Goal: Task Accomplishment & Management: Use online tool/utility

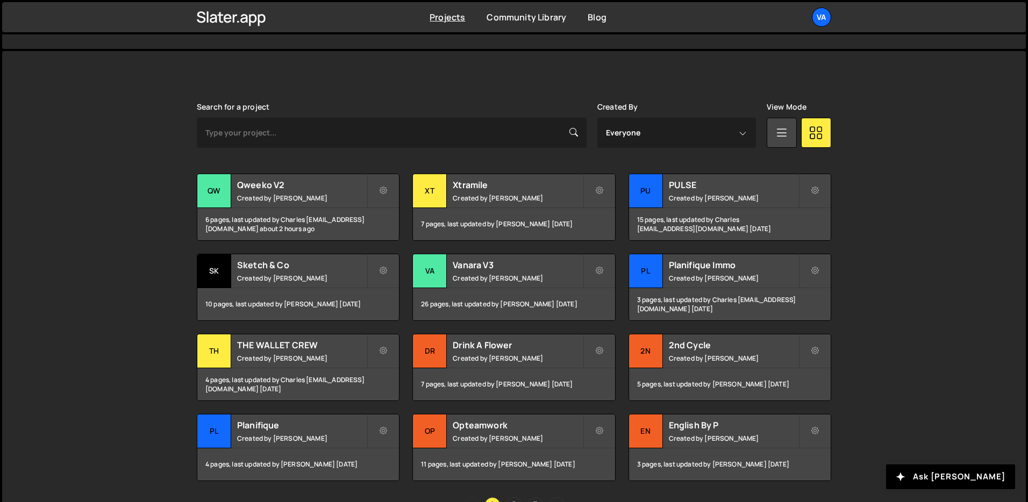
scroll to position [274, 0]
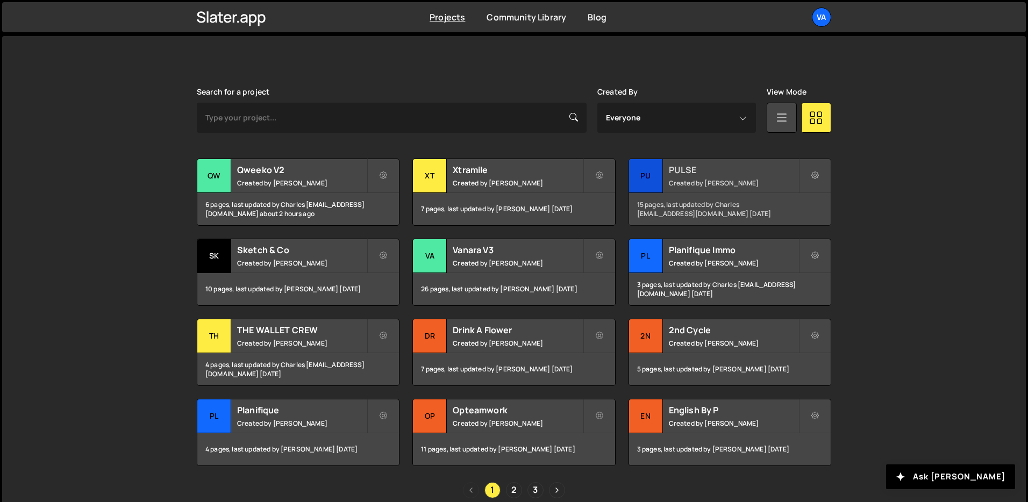
click at [697, 166] on h2 "PULSE" at bounding box center [734, 170] width 130 height 12
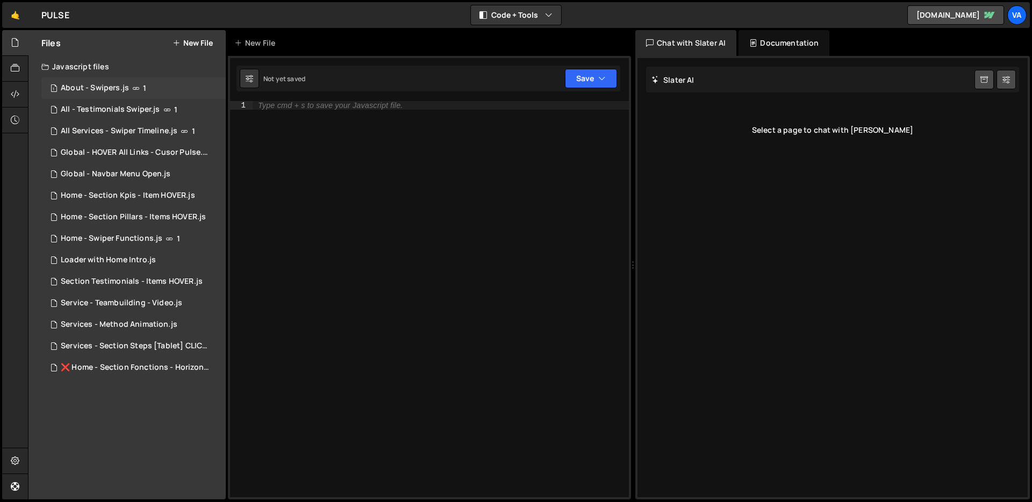
click at [114, 81] on div "1 About - Swipers.js 1" at bounding box center [133, 88] width 184 height 22
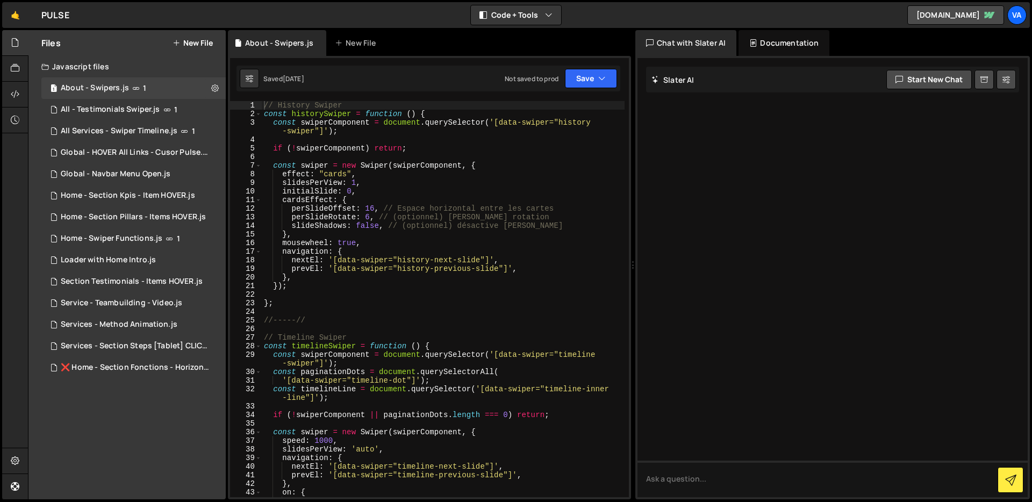
click at [371, 281] on div "// History Swiper const historySwiper = function ( ) { const swiperComponent = …" at bounding box center [443, 308] width 363 height 414
click at [337, 343] on div "// History Swiper const historySwiper = function ( ) { const swiperComponent = …" at bounding box center [443, 308] width 363 height 414
type textarea "const timelineSwiper = function () { const swiperComponent = document.querySele…"
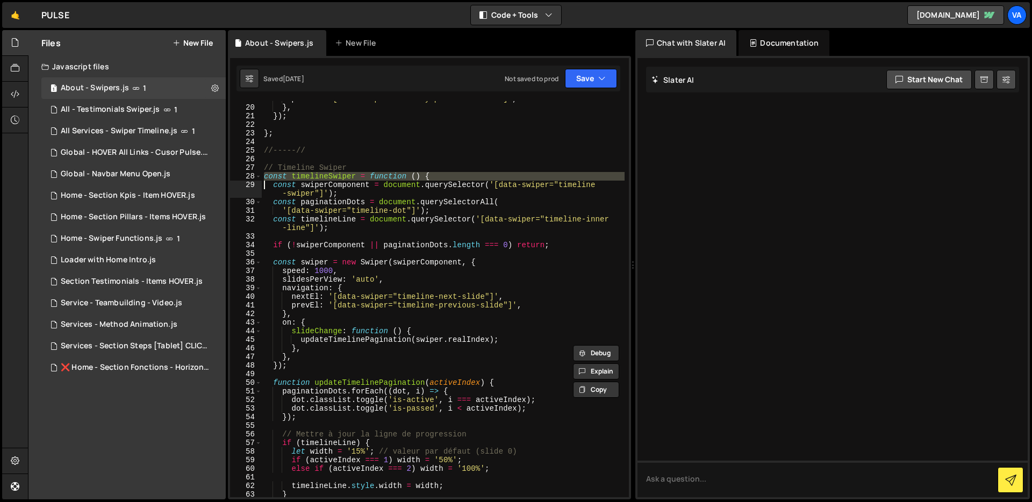
scroll to position [224, 0]
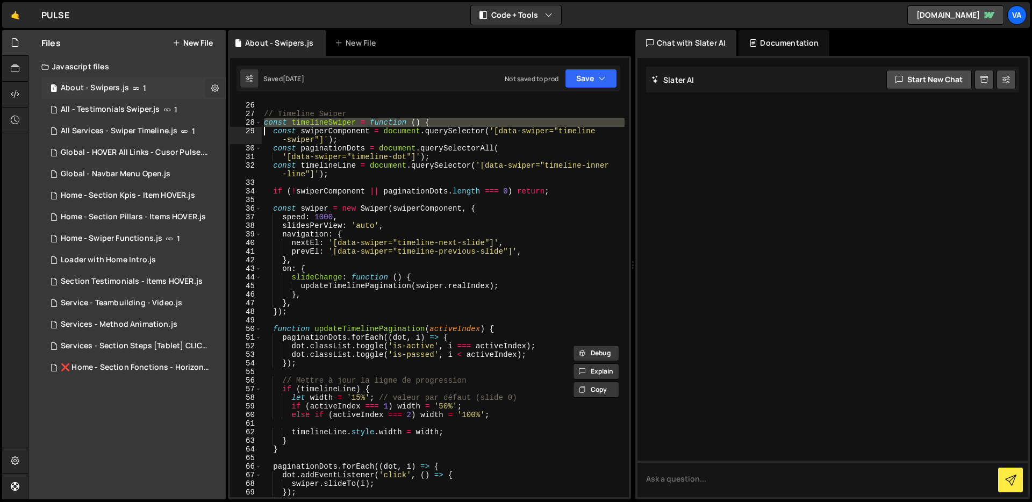
click at [211, 91] on icon at bounding box center [215, 88] width 8 height 10
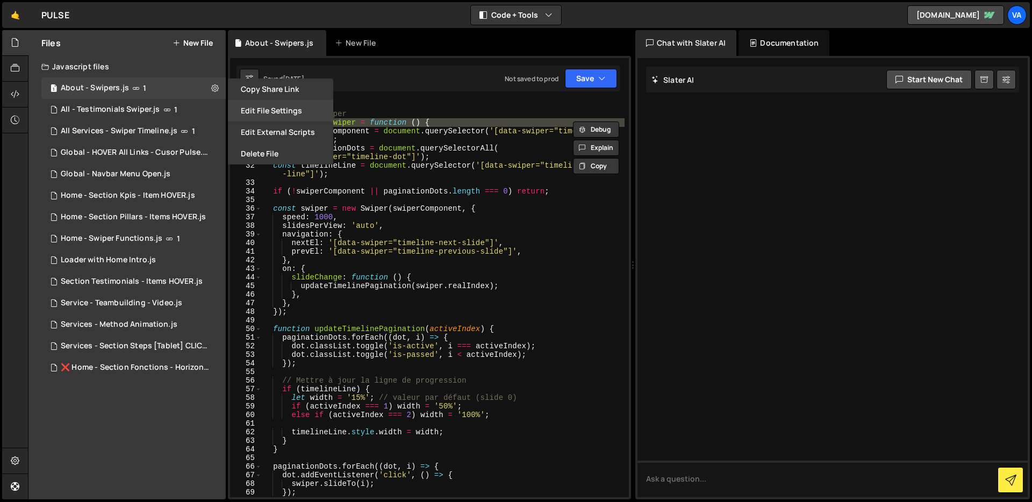
drag, startPoint x: 267, startPoint y: 91, endPoint x: 265, endPoint y: 104, distance: 13.5
click at [265, 105] on div "Copy share link Edit File Settings Edit External Scripts Delete File" at bounding box center [280, 122] width 108 height 86
click at [265, 104] on button "Edit File Settings" at bounding box center [280, 111] width 105 height 22
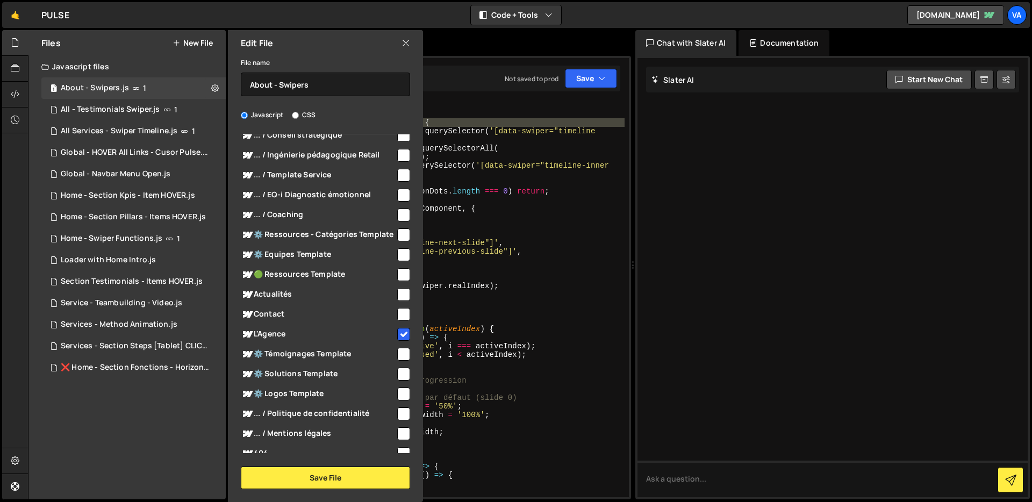
scroll to position [232, 0]
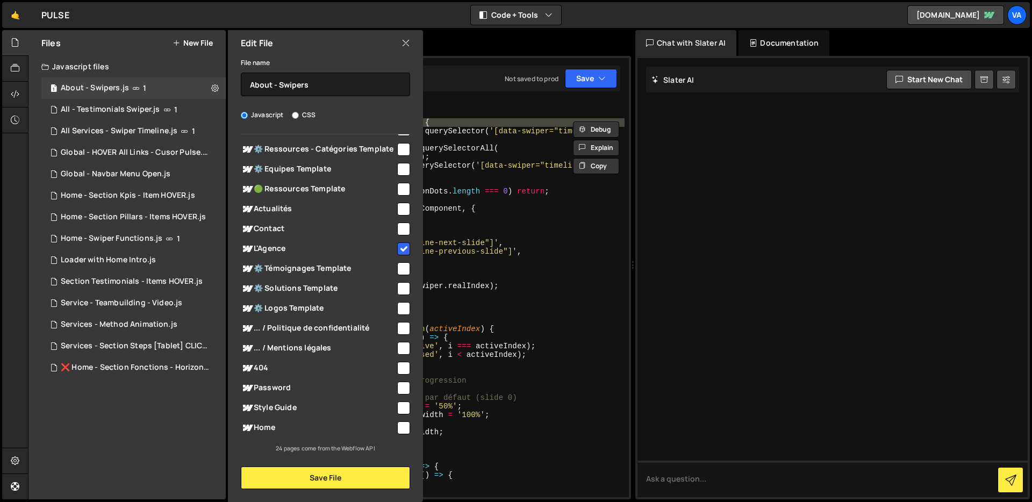
click at [408, 48] on icon at bounding box center [406, 43] width 9 height 12
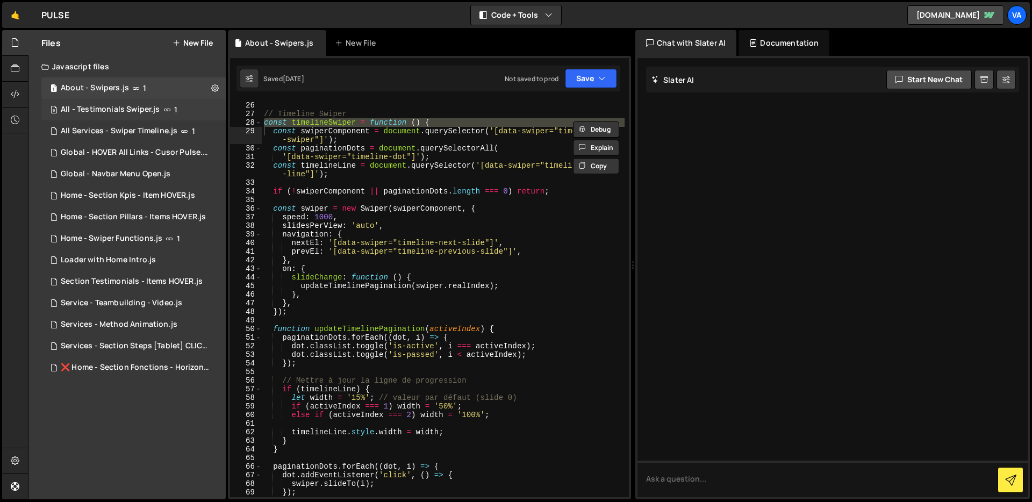
click at [158, 108] on div "All - Testimonials Swiper.js" at bounding box center [110, 110] width 99 height 10
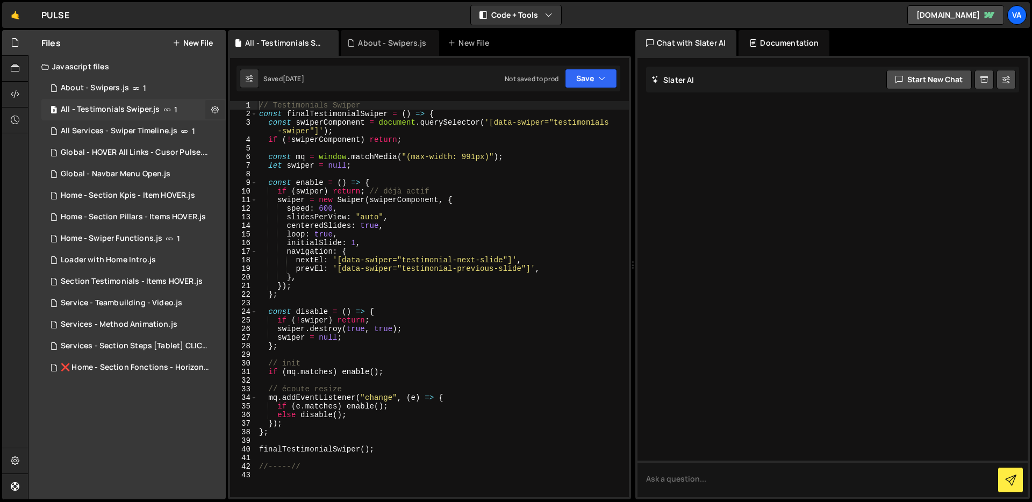
click at [211, 111] on icon at bounding box center [215, 109] width 8 height 10
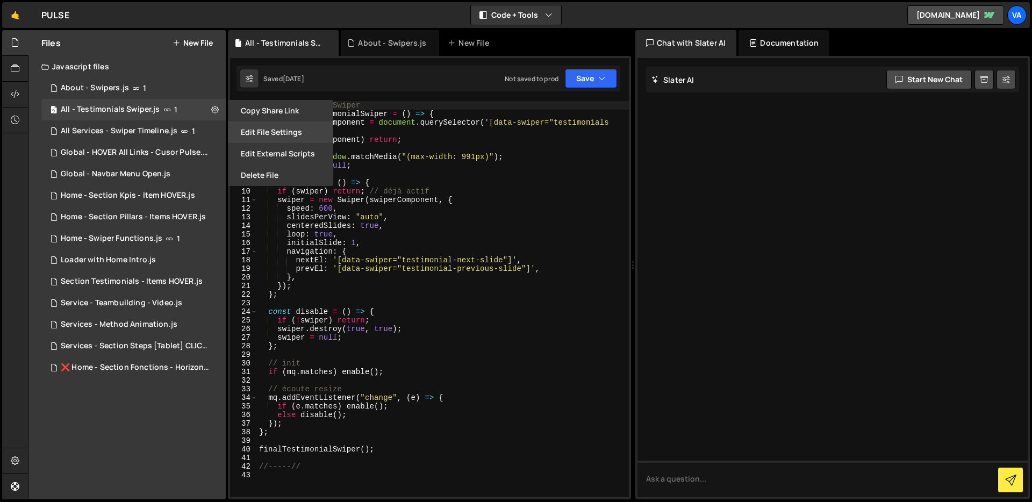
click at [262, 133] on button "Edit File Settings" at bounding box center [280, 133] width 105 height 22
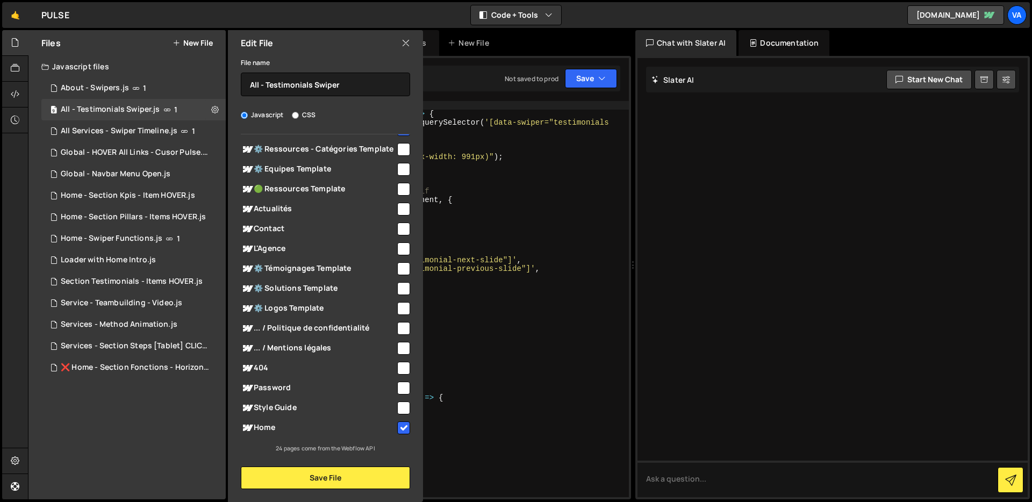
click at [406, 37] on icon at bounding box center [406, 43] width 9 height 12
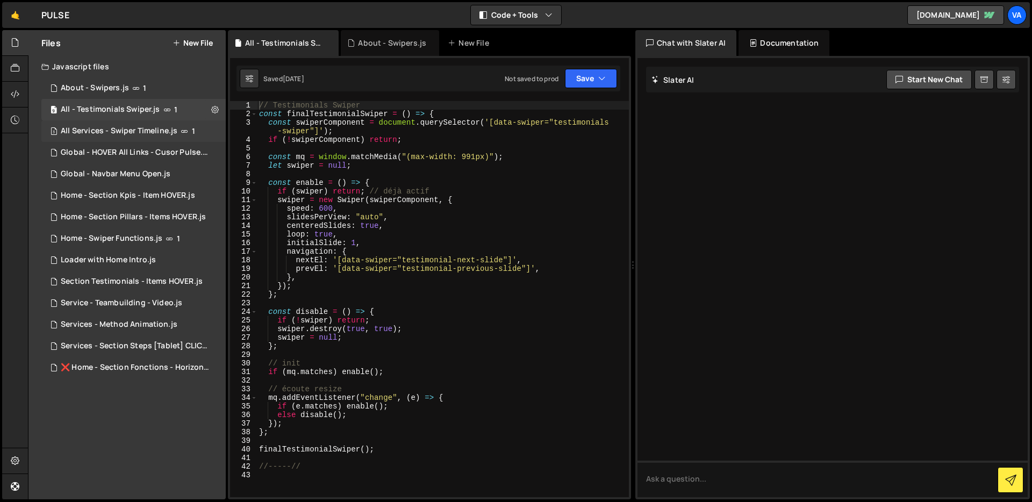
click at [211, 132] on div "3 All Services - Swiper Timeline.js 1" at bounding box center [133, 131] width 184 height 22
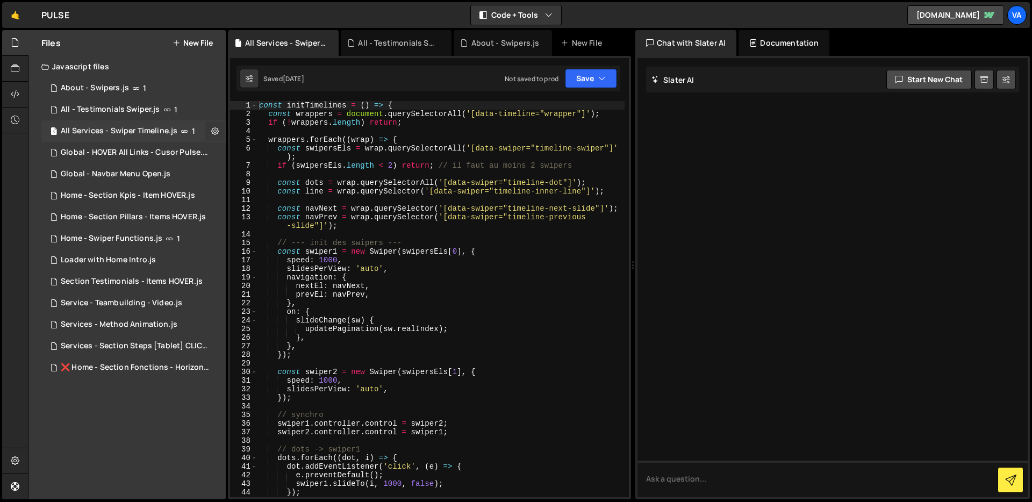
click at [211, 131] on icon at bounding box center [215, 131] width 8 height 10
type input "All Services - Swiper Timeline"
radio input "true"
checkbox input "true"
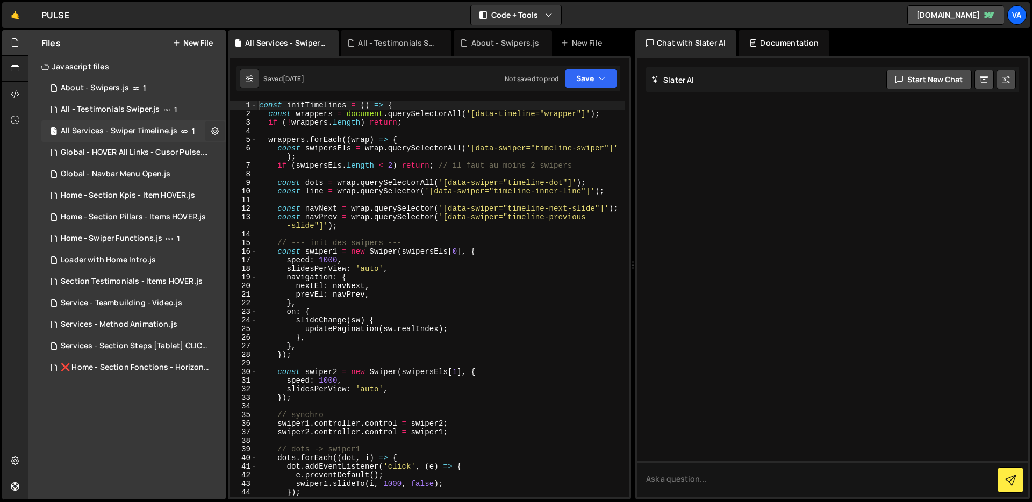
checkbox input "true"
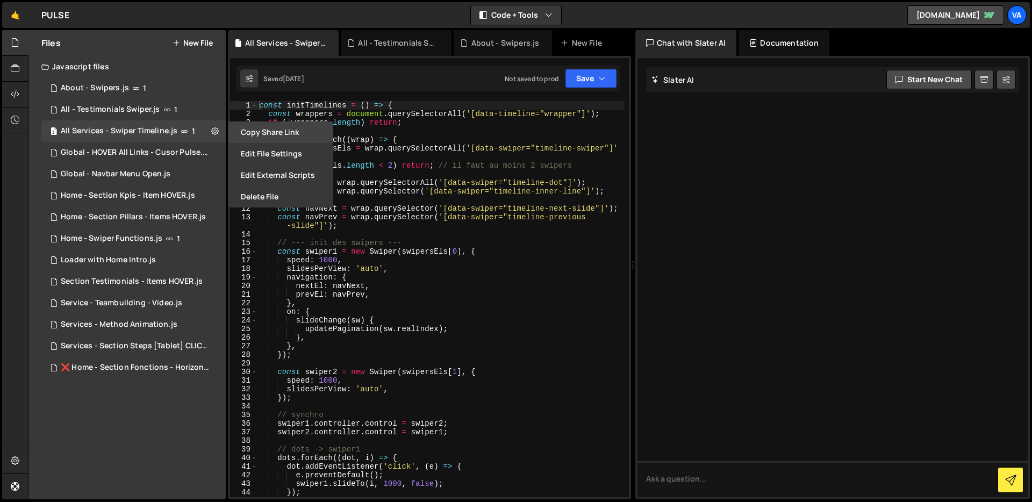
click at [270, 136] on button "Copy share link" at bounding box center [280, 133] width 105 height 22
click at [264, 151] on button "Edit File Settings" at bounding box center [280, 154] width 105 height 22
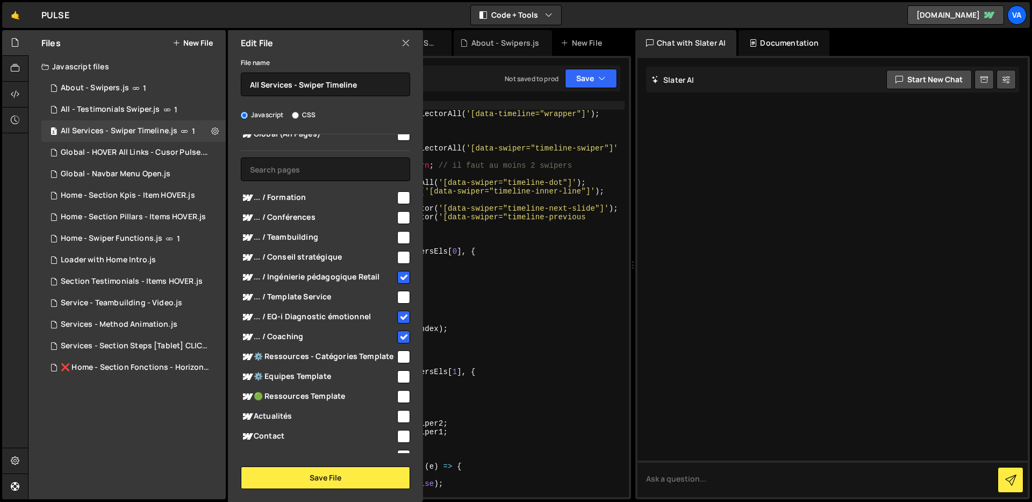
scroll to position [0, 0]
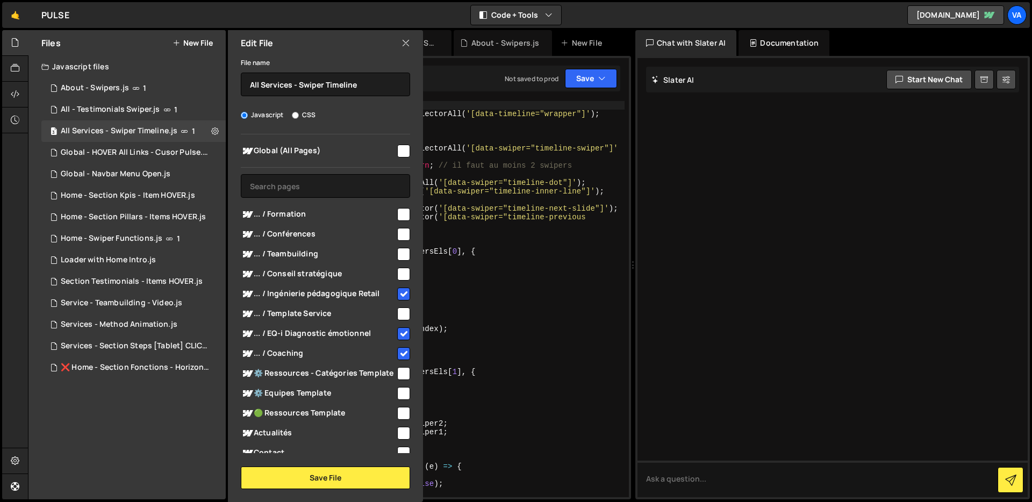
click at [398, 271] on input "checkbox" at bounding box center [403, 274] width 13 height 13
checkbox input "true"
click at [398, 261] on div "... / Teambuilding" at bounding box center [325, 254] width 169 height 20
click at [399, 259] on input "checkbox" at bounding box center [403, 254] width 13 height 13
checkbox input "true"
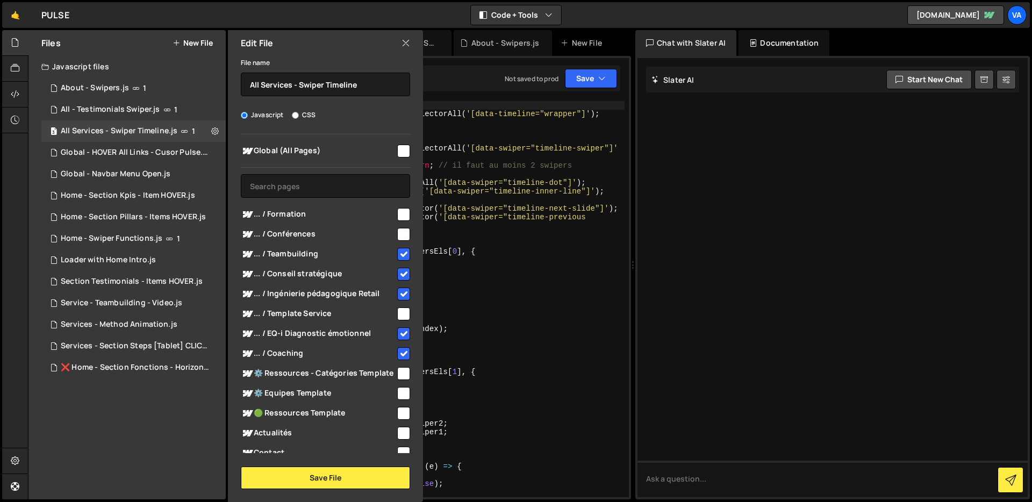
click at [399, 237] on input "checkbox" at bounding box center [403, 234] width 13 height 13
checkbox input "true"
click at [400, 212] on input "checkbox" at bounding box center [403, 214] width 13 height 13
checkbox input "true"
click at [333, 482] on button "Save File" at bounding box center [325, 478] width 169 height 23
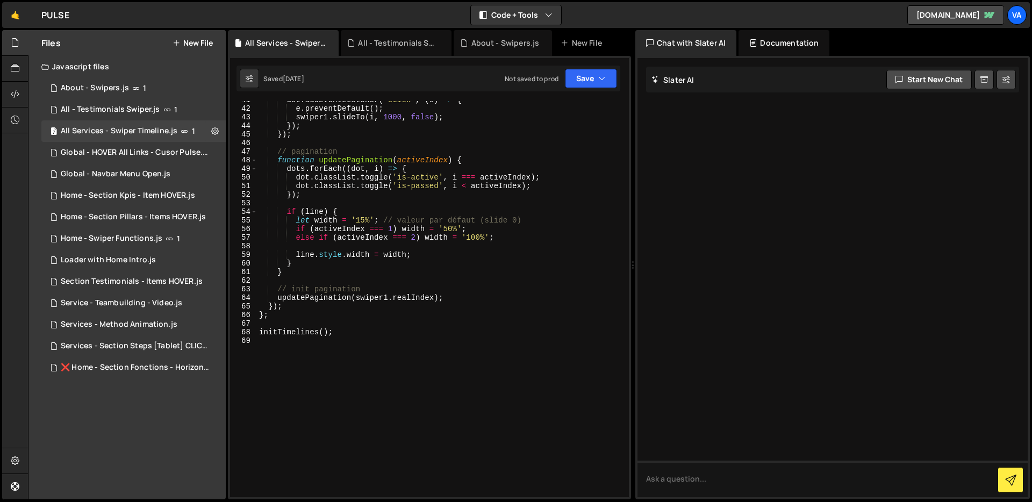
scroll to position [367, 0]
click at [359, 220] on div "dot . addEventListener ( 'click' , ( e ) => { e . preventDefault ( ) ; swiper1 …" at bounding box center [441, 303] width 368 height 414
type textarea "let width = '0%%'; // valeur par défaut (slide 0)"
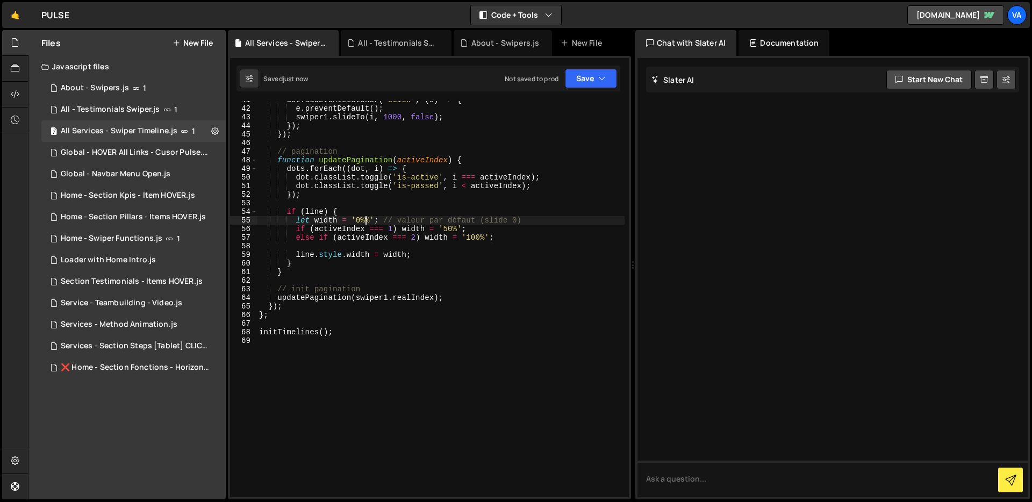
click at [373, 205] on div "dot . addEventListener ( 'click' , ( e ) => { e . preventDefault ( ) ; swiper1 …" at bounding box center [441, 303] width 368 height 414
click at [364, 220] on div "dot . addEventListener ( 'click' , ( e ) => { e . preventDefault ( ) ; swiper1 …" at bounding box center [441, 303] width 368 height 414
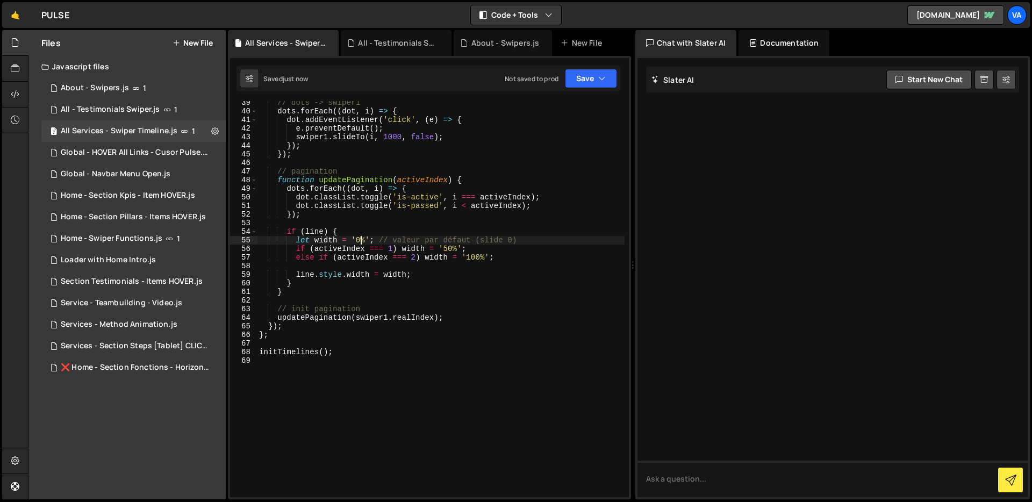
scroll to position [338, 0]
click at [452, 242] on div "// dots -> swiper1 dots . forEach (( dot , i ) => { dot . addEventListener ( 'c…" at bounding box center [441, 305] width 368 height 414
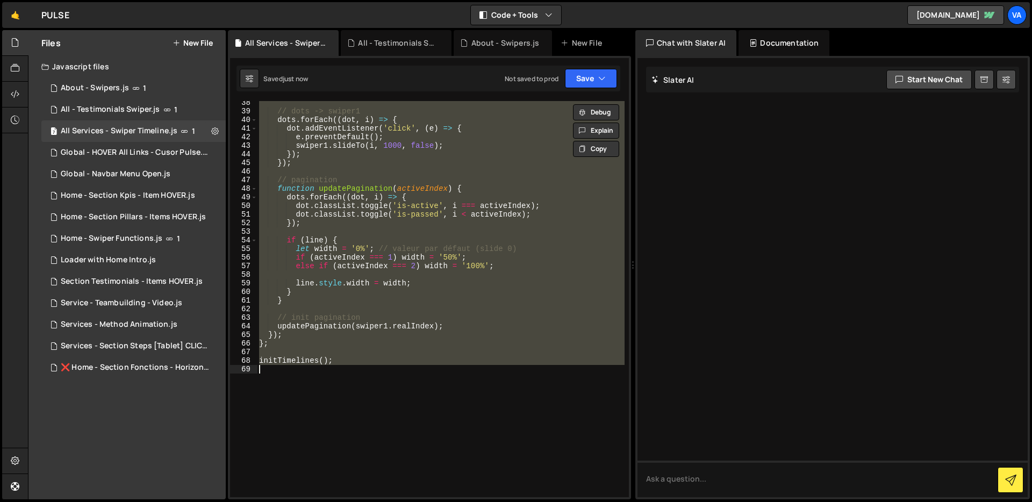
click at [452, 242] on div "// dots -> swiper1 dots . forEach (( dot , i ) => { dot . addEventListener ( 'c…" at bounding box center [441, 305] width 368 height 414
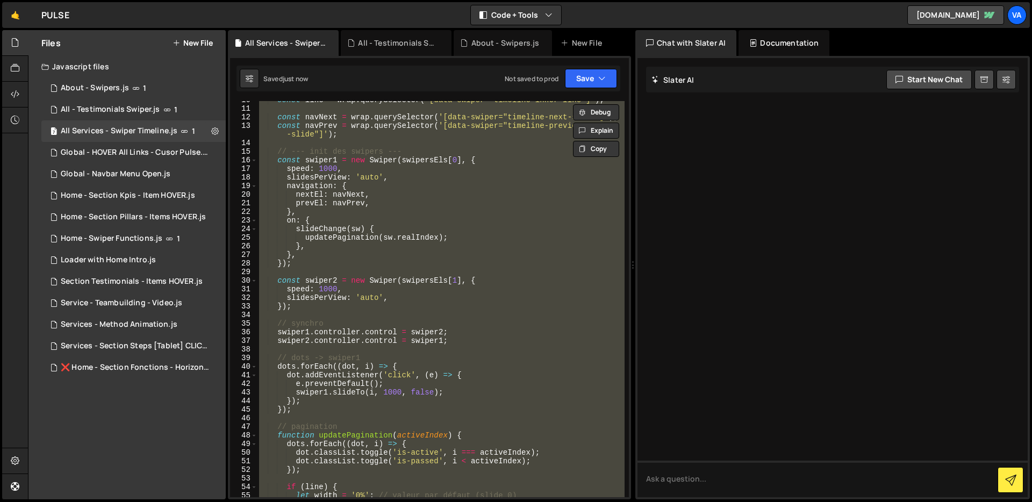
scroll to position [91, 0]
click at [401, 166] on div "const line = wrap . querySelector ( '[data-swiper="timeline-inner-line"]' ) ; c…" at bounding box center [441, 299] width 368 height 396
click at [215, 131] on icon at bounding box center [215, 131] width 8 height 10
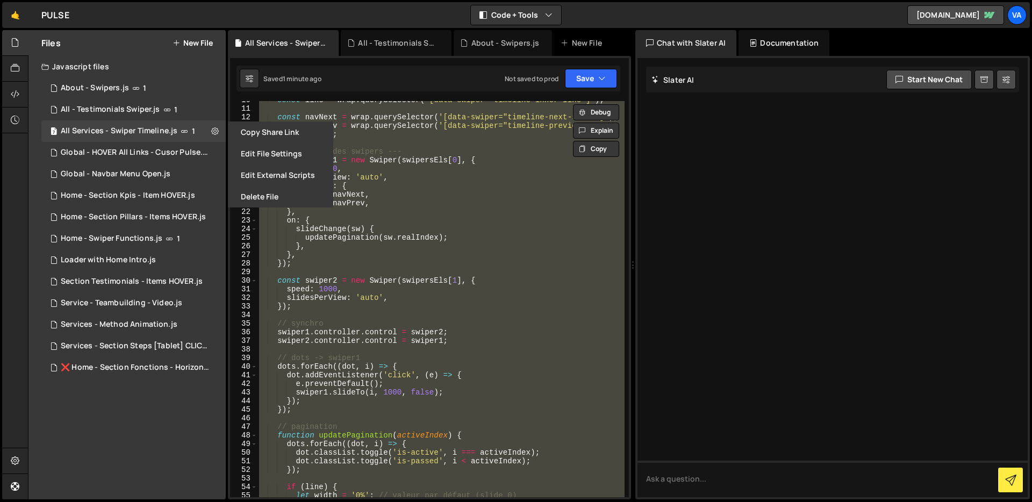
click at [386, 307] on div "const line = wrap . querySelector ( '[data-swiper="timeline-inner-line"]' ) ; c…" at bounding box center [441, 299] width 368 height 396
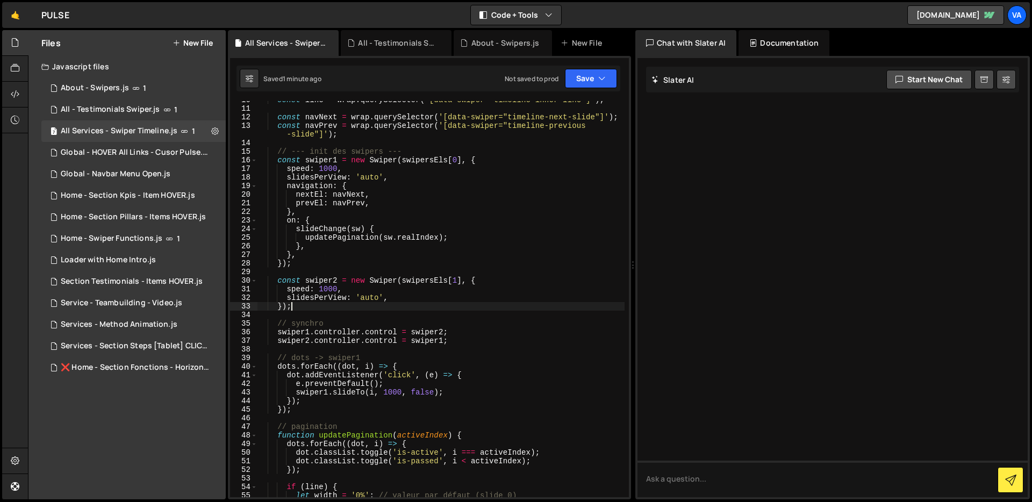
type textarea "initTimelines();"
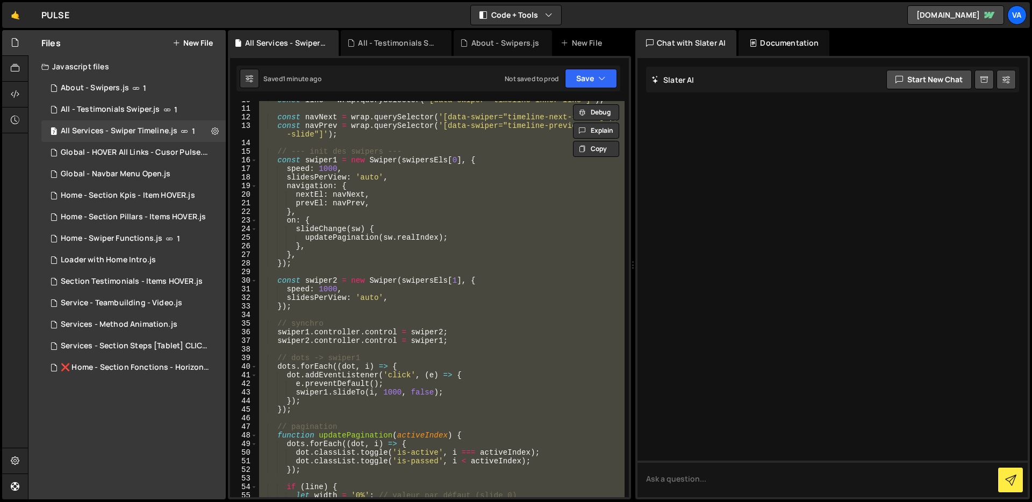
paste textarea
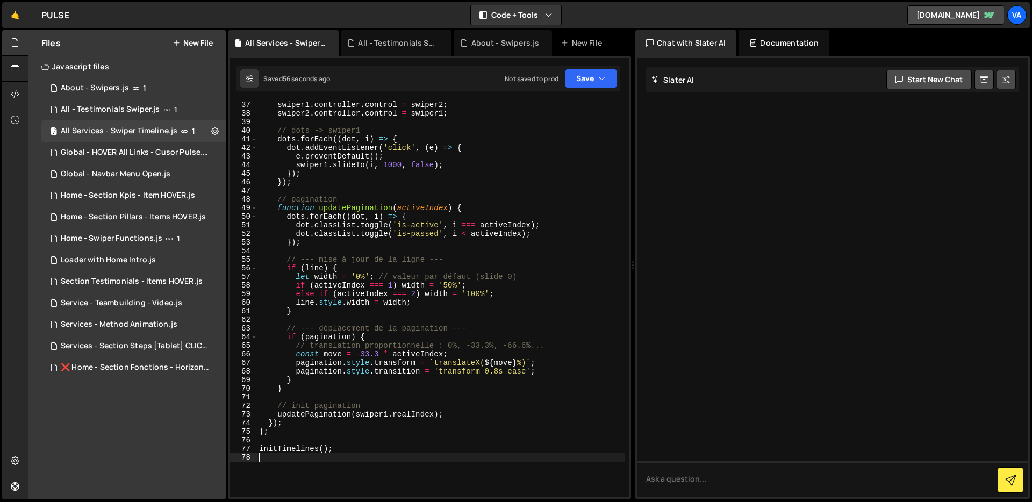
scroll to position [327, 0]
click at [483, 365] on div "swiper1 . controller . control = swiper2 ; swiper2 . controller . control = swi…" at bounding box center [441, 308] width 368 height 414
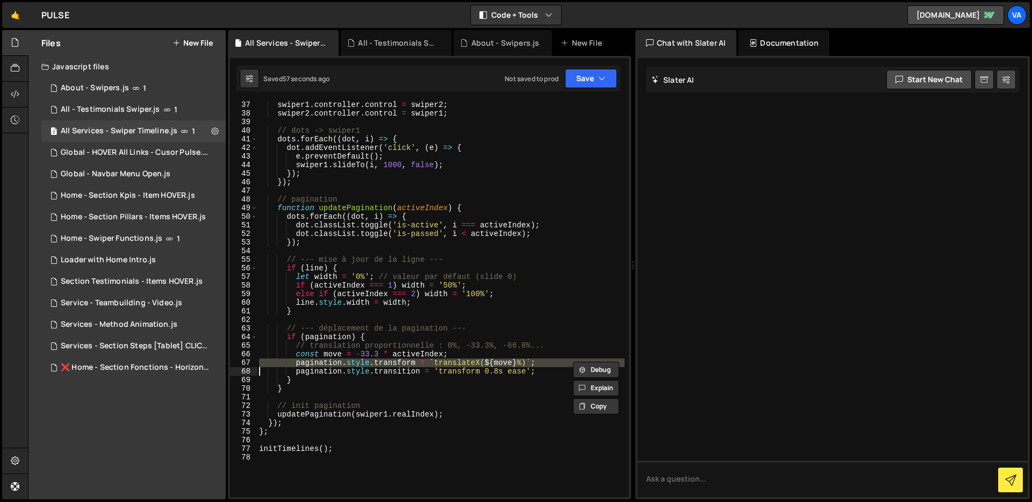
click at [483, 373] on div "swiper1 . controller . control = swiper2 ; swiper2 . controller . control = swi…" at bounding box center [441, 308] width 368 height 414
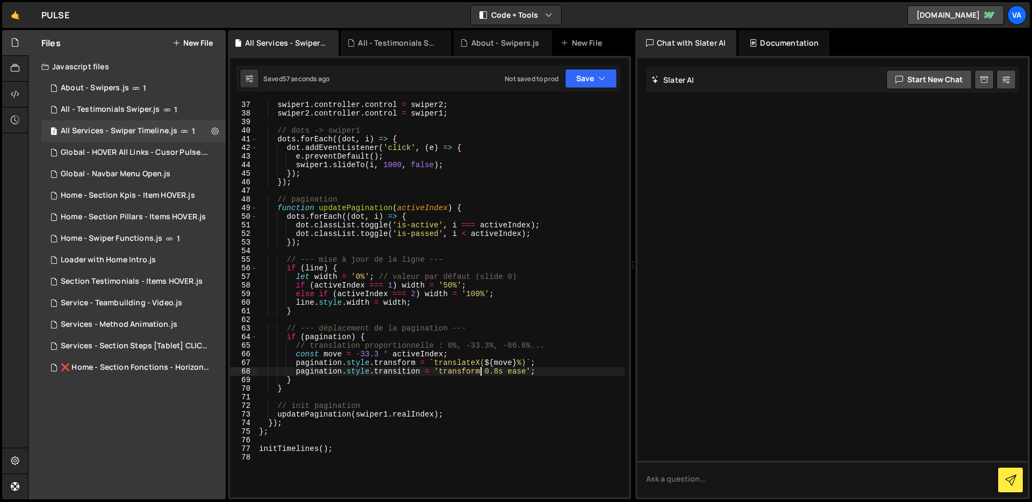
click at [483, 373] on div "swiper1 . controller . control = swiper2 ; swiper2 . controller . control = swi…" at bounding box center [441, 308] width 368 height 414
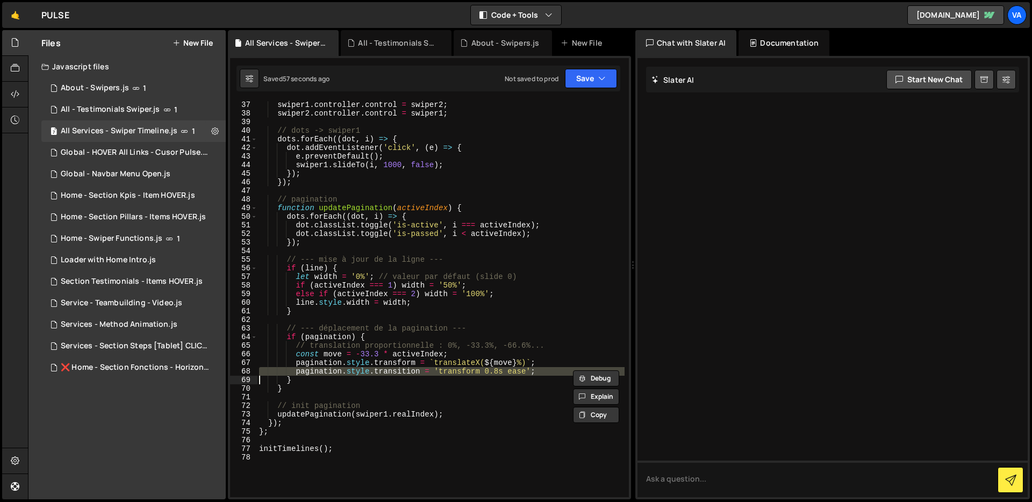
click at [483, 373] on div "swiper1 . controller . control = swiper2 ; swiper2 . controller . control = swi…" at bounding box center [441, 308] width 368 height 414
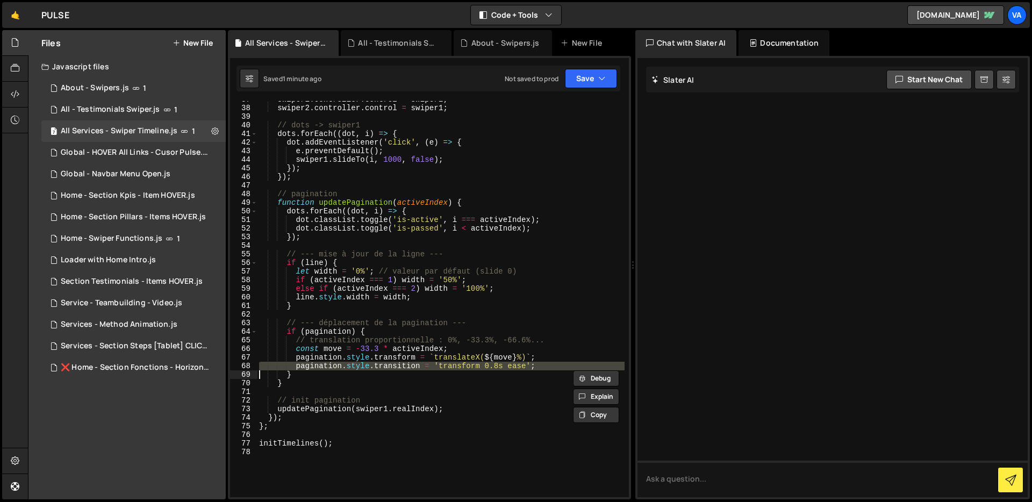
scroll to position [333, 0]
click at [497, 365] on div "swiper1 . controller . control = swiper2 ; swiper2 . controller . control = swi…" at bounding box center [441, 299] width 368 height 396
click at [497, 365] on div "swiper1 . controller . control = swiper2 ; swiper2 . controller . control = swi…" at bounding box center [441, 302] width 368 height 414
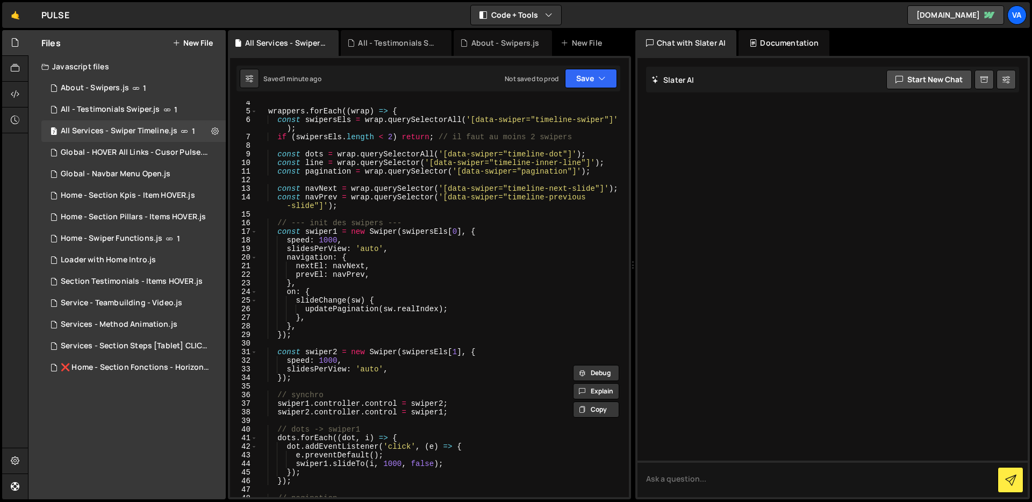
scroll to position [0, 0]
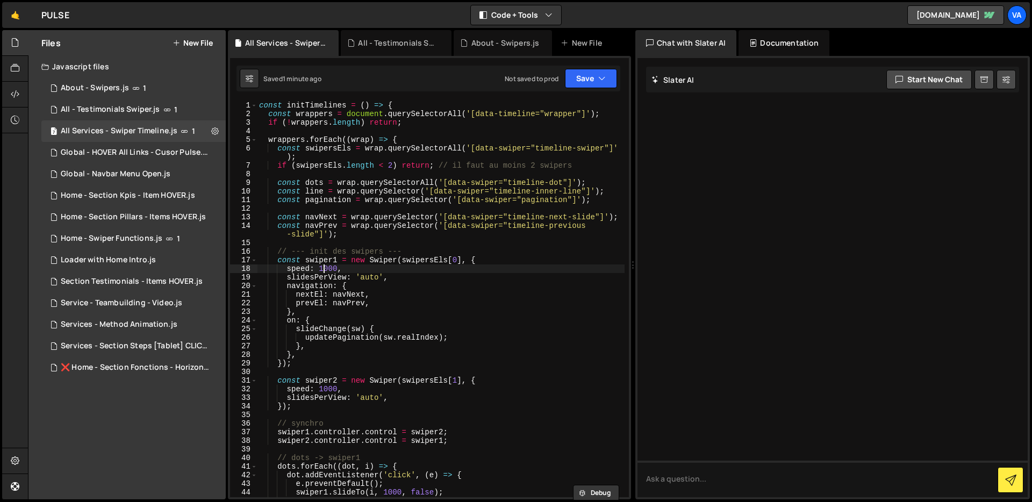
click at [324, 270] on div "const initTimelines = ( ) => { const wrappers = document . querySelectorAll ( '…" at bounding box center [441, 308] width 368 height 414
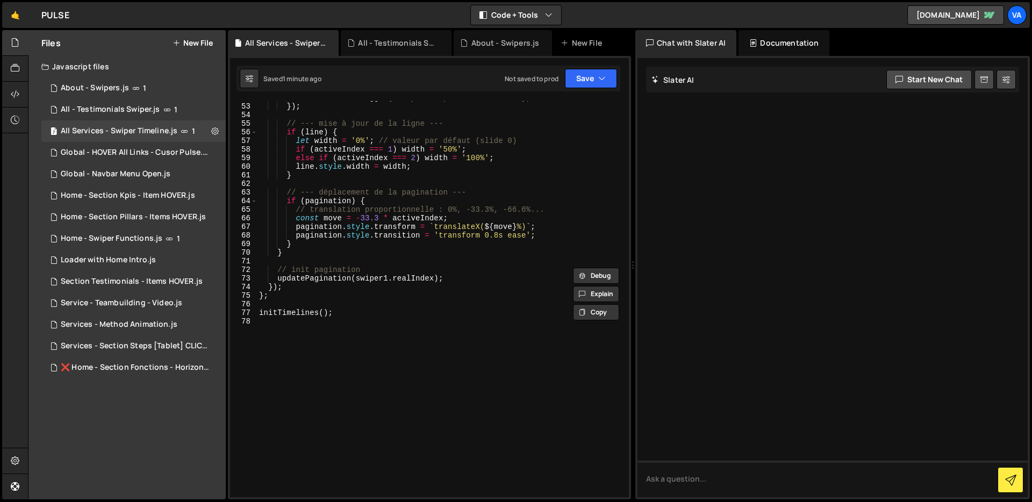
scroll to position [464, 0]
click at [496, 237] on div "dot . classList . toggle ( 'is-passed' , i < activeIndex ) ; }) ; // --- mise à…" at bounding box center [441, 301] width 368 height 414
click at [495, 249] on div "dot . classList . toggle ( 'is-passed' , i < activeIndex ) ; }) ; // --- mise à…" at bounding box center [441, 301] width 368 height 414
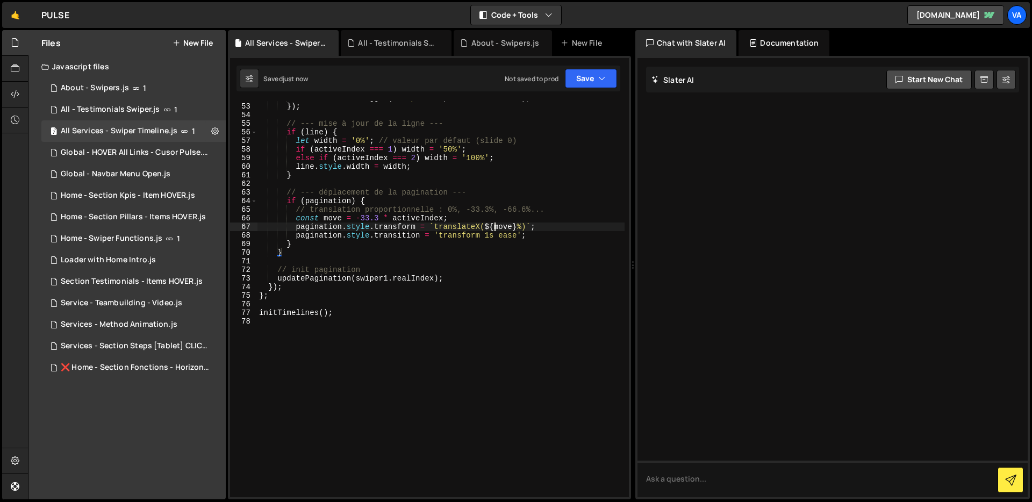
click at [496, 231] on div "dot . classList . toggle ( 'is-passed' , i < activeIndex ) ; }) ; // --- mise à…" at bounding box center [441, 301] width 368 height 414
click at [494, 201] on div "dot . classList . toggle ( 'is-passed' , i < activeIndex ) ; }) ; // --- mise à…" at bounding box center [441, 301] width 368 height 414
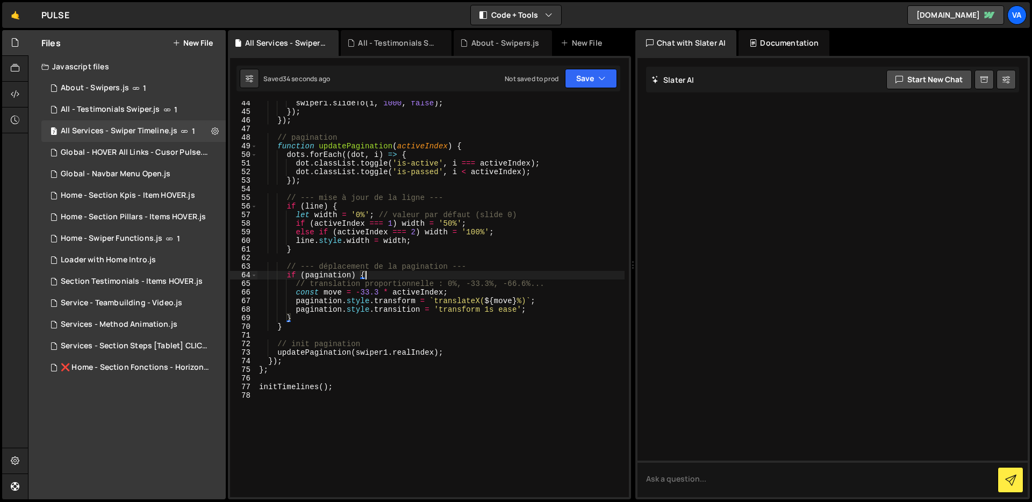
scroll to position [389, 0]
click at [476, 234] on div "swiper1 . slideTo ( i , 1000 , false ) ; }) ; }) ; // pagination function updat…" at bounding box center [441, 306] width 368 height 414
click at [359, 214] on div "swiper1 . slideTo ( i , 1000 , false ) ; }) ; }) ; // pagination function updat…" at bounding box center [441, 306] width 368 height 414
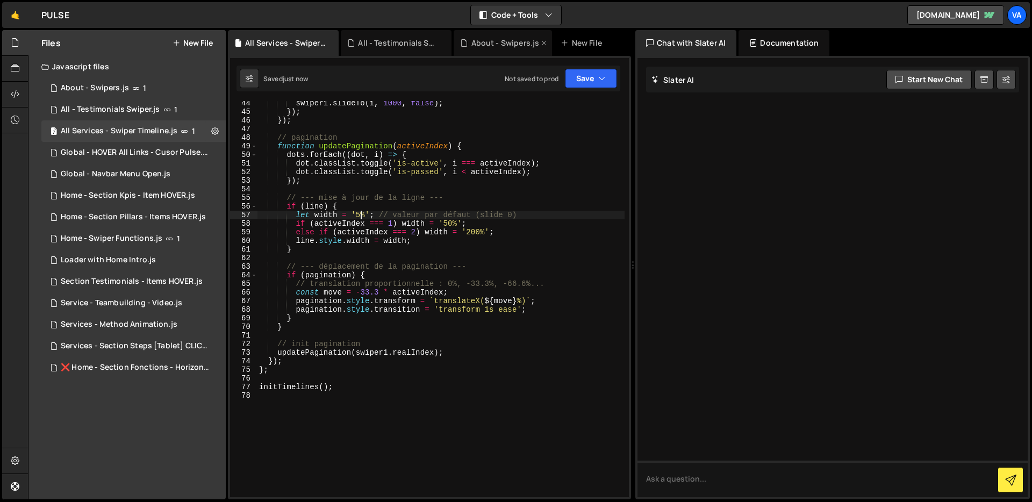
type textarea "let width = '5%'; // valeur par défaut (slide 0)"
click at [429, 191] on div "swiper1 . slideTo ( i , 1000 , false ) ; }) ; }) ; // pagination function updat…" at bounding box center [441, 306] width 368 height 414
click at [335, 307] on div "swiper1 . slideTo ( i , 1000 , false ) ; }) ; }) ; // pagination function updat…" at bounding box center [441, 306] width 368 height 414
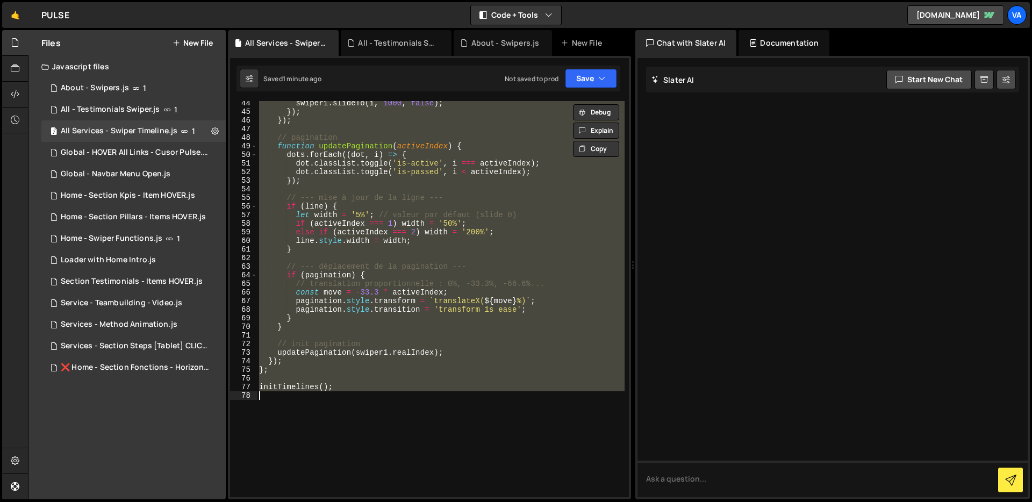
click at [410, 313] on div "swiper1 . slideTo ( i , 1000 , false ) ; }) ; }) ; // pagination function updat…" at bounding box center [441, 306] width 368 height 414
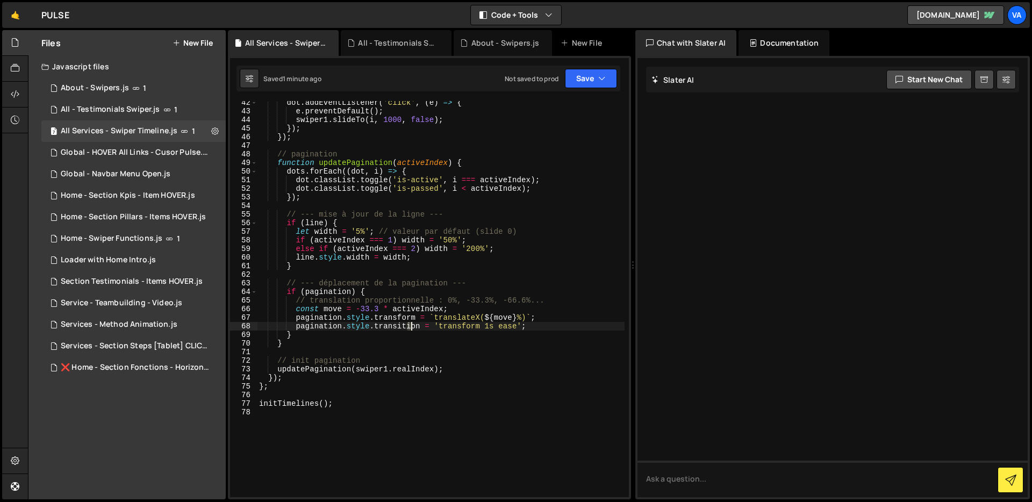
scroll to position [373, 0]
click at [283, 284] on div "dot . addEventListener ( 'click' , ( e ) => { e . preventDefault ( ) ; swiper1 …" at bounding box center [441, 305] width 368 height 414
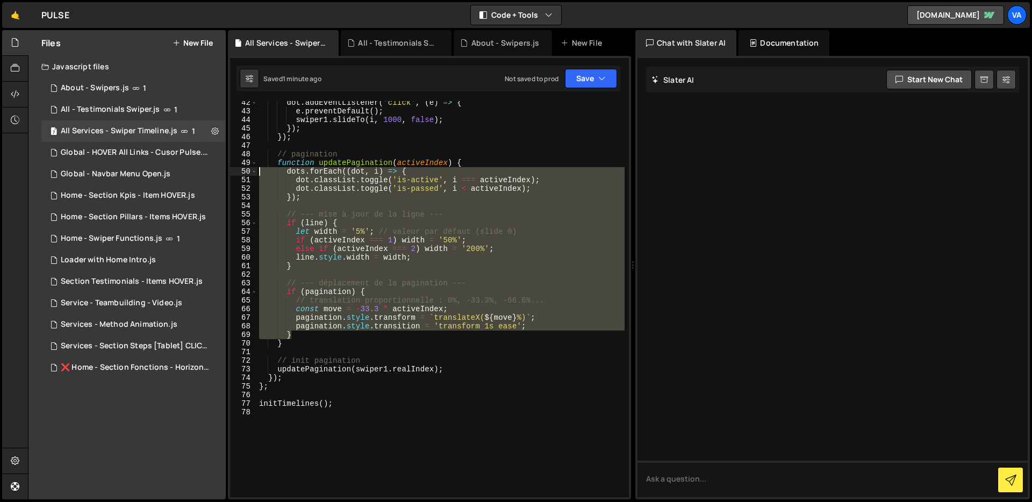
drag, startPoint x: 297, startPoint y: 335, endPoint x: 244, endPoint y: 169, distance: 174.0
click at [244, 169] on div "// --- déplacement de la pagination --- 42 43 44 45 46 47 48 49 50 51 52 53 54 …" at bounding box center [429, 299] width 399 height 396
type textarea "dots.forEach((dot, i) => { dot.classList.toggle('is-active', i === activeIndex);"
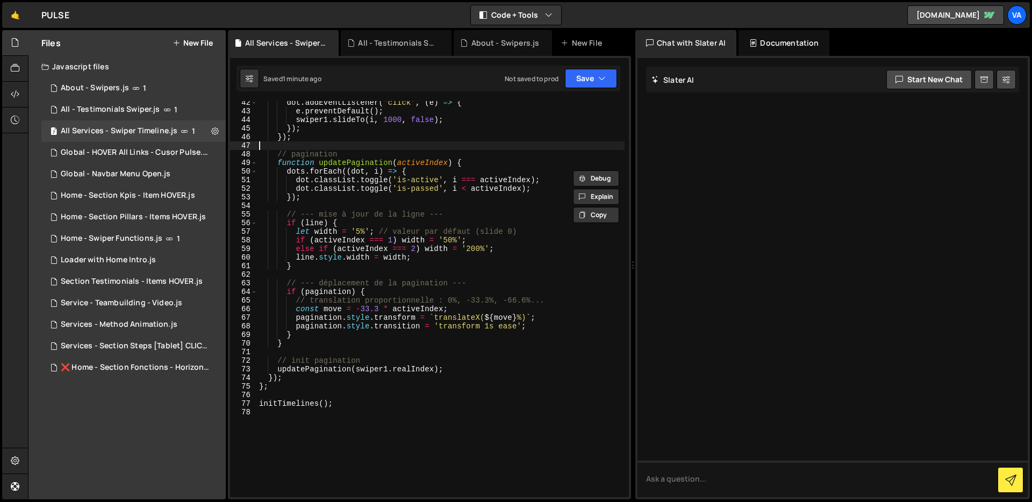
click at [271, 149] on div "dot . addEventListener ( 'click' , ( e ) => { e . preventDefault ( ) ; swiper1 …" at bounding box center [441, 305] width 368 height 414
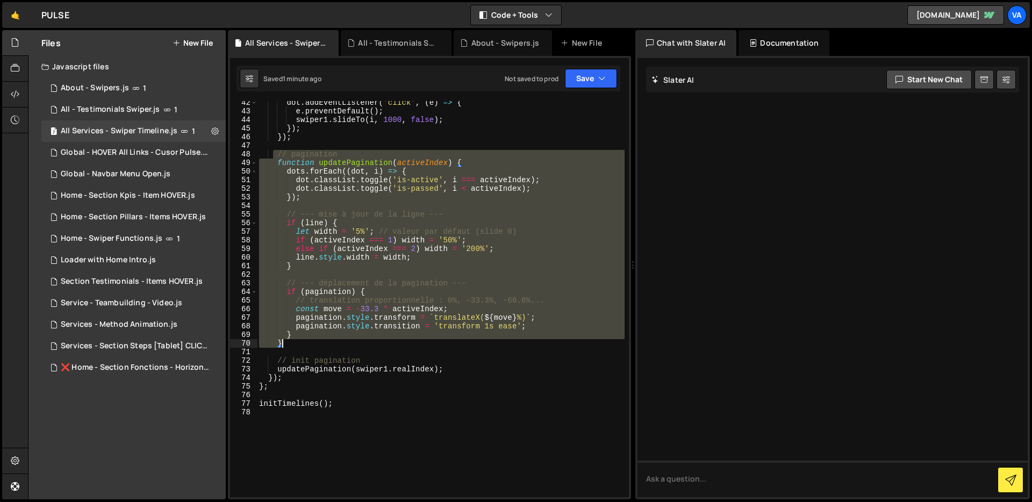
drag, startPoint x: 271, startPoint y: 153, endPoint x: 312, endPoint y: 345, distance: 195.7
click at [312, 345] on div "dot . addEventListener ( 'click' , ( e ) => { e . preventDefault ( ) ; swiper1 …" at bounding box center [441, 305] width 368 height 414
click at [375, 290] on div "dot . addEventListener ( 'click' , ( e ) => { e . preventDefault ( ) ; swiper1 …" at bounding box center [441, 299] width 368 height 396
type textarea "if (pagination) {"
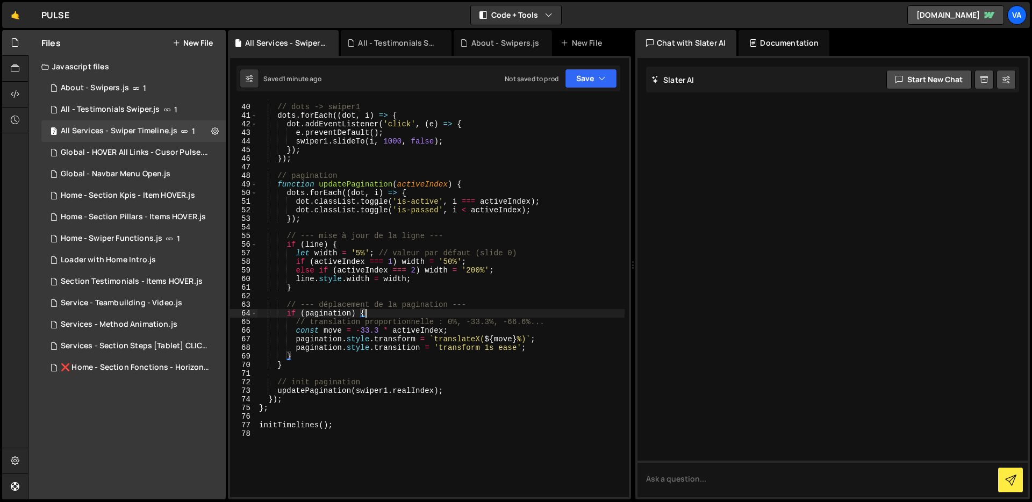
scroll to position [312, 0]
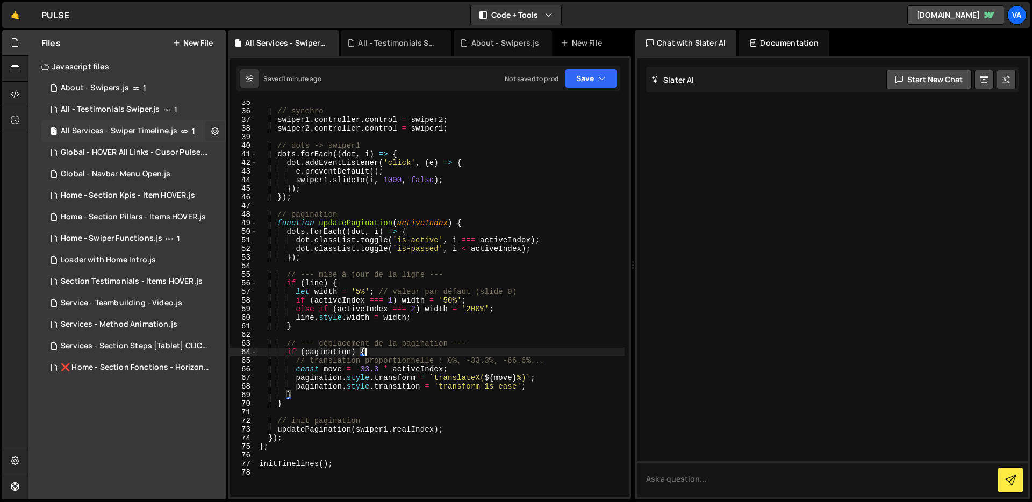
click at [208, 127] on button at bounding box center [214, 131] width 19 height 19
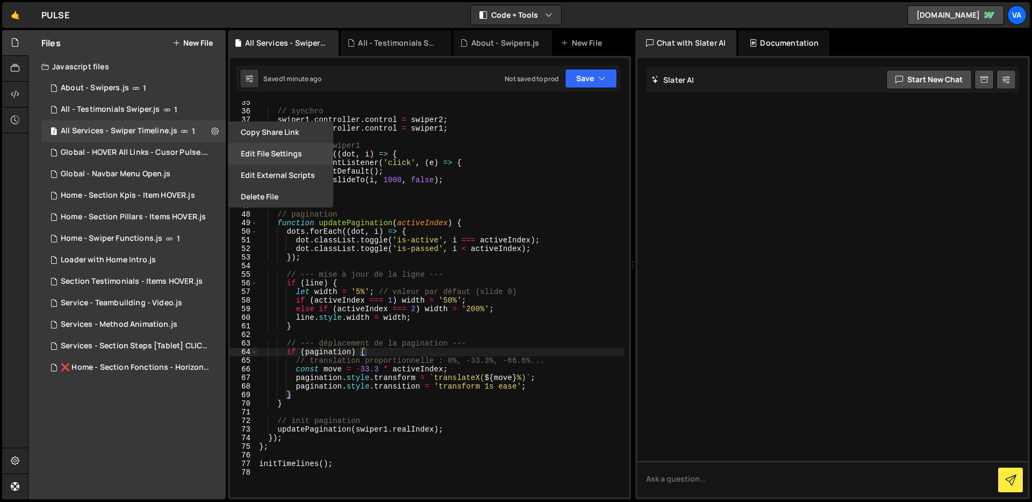
click at [273, 151] on button "Edit File Settings" at bounding box center [280, 154] width 105 height 22
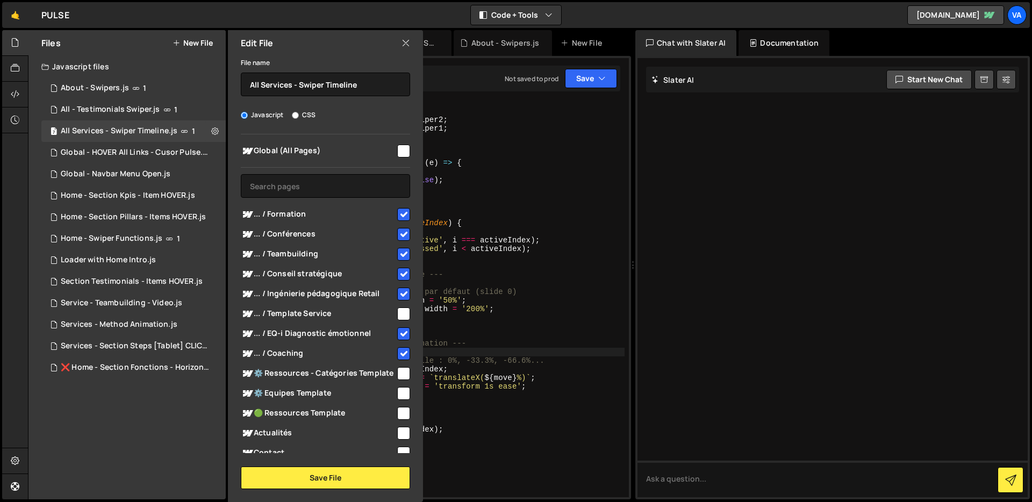
scroll to position [232, 0]
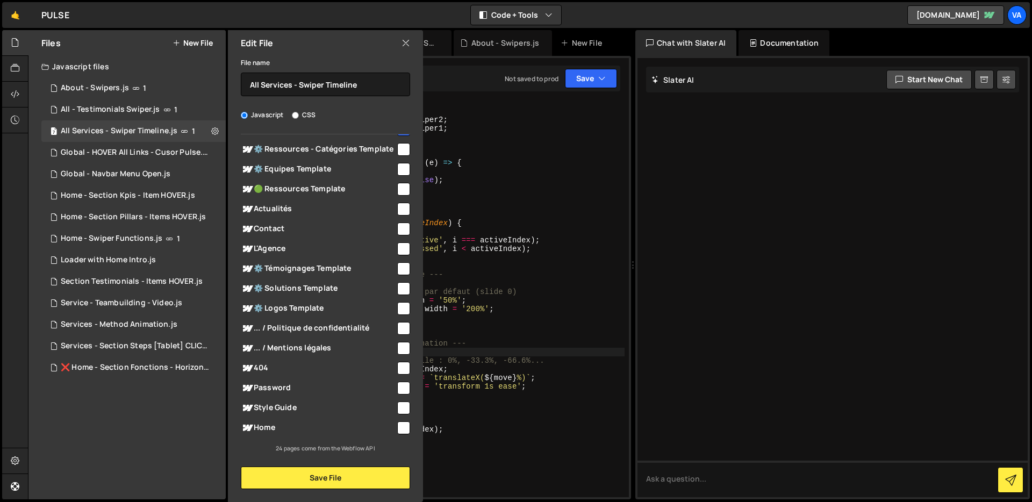
click at [397, 250] on input "checkbox" at bounding box center [403, 249] width 13 height 13
checkbox input "true"
click at [293, 473] on button "Save File" at bounding box center [325, 478] width 169 height 23
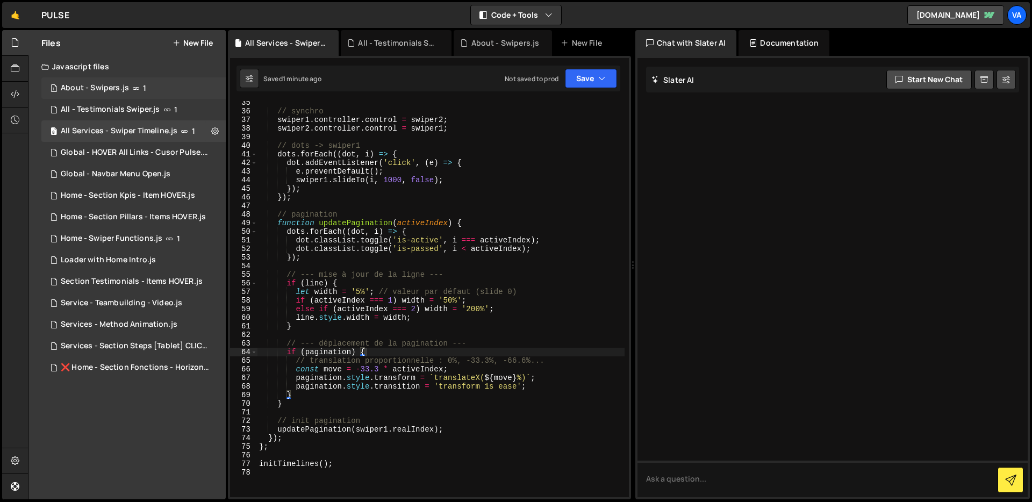
click at [205, 81] on div "1 About - Swipers.js 1" at bounding box center [133, 88] width 184 height 22
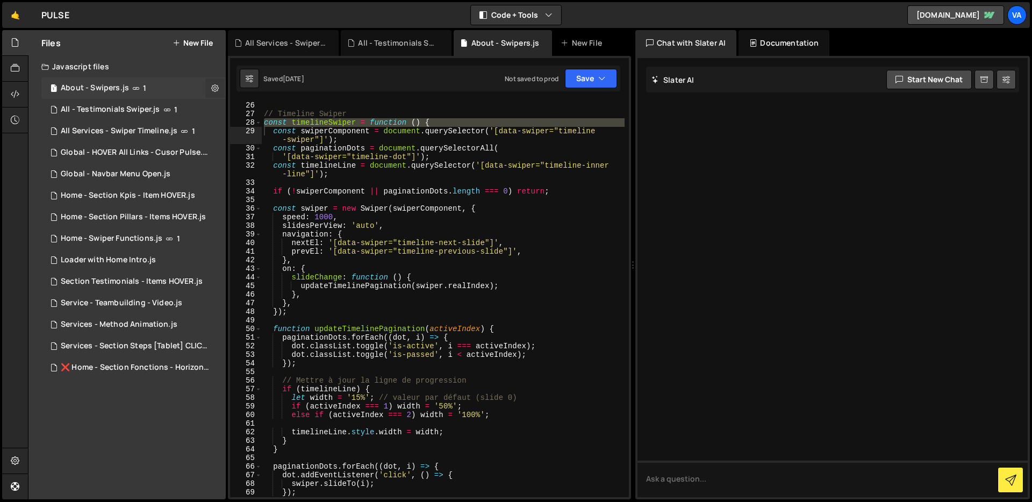
click at [215, 89] on icon at bounding box center [215, 88] width 8 height 10
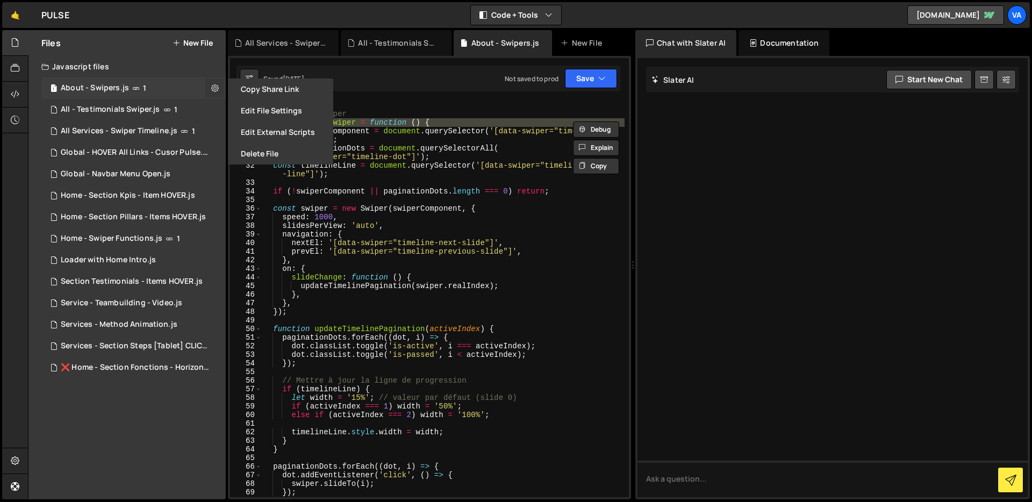
click at [209, 88] on button at bounding box center [214, 88] width 19 height 19
click at [211, 132] on div "8 All Services - Swiper Timeline.js 1" at bounding box center [133, 131] width 184 height 22
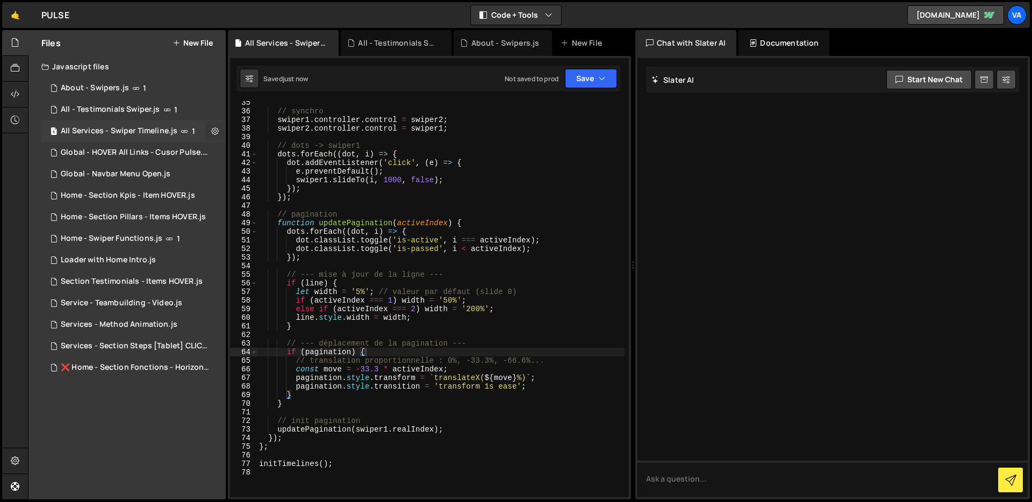
click at [212, 130] on icon at bounding box center [215, 131] width 8 height 10
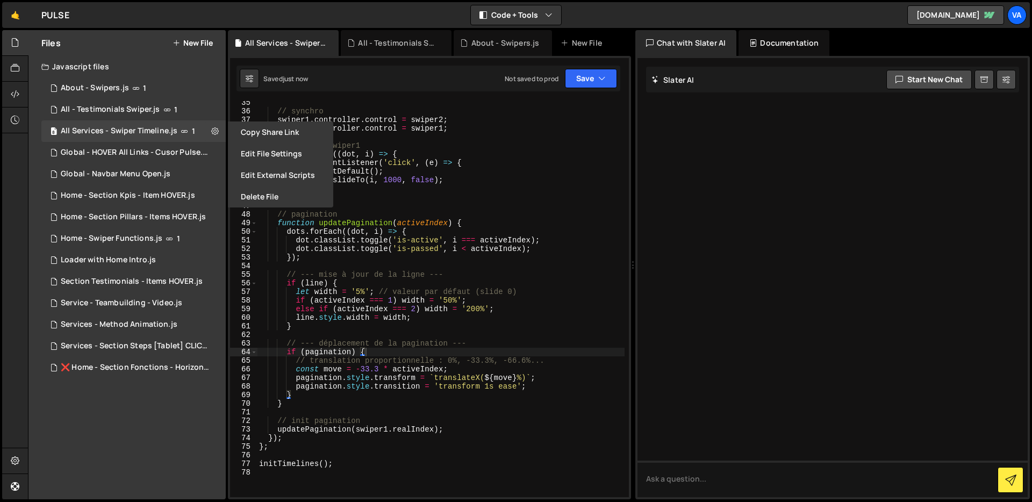
type textarea "dots.forEach((dot, i) => {"
click at [460, 156] on div "// synchro swiper1 . controller . control = swiper2 ; swiper2 . controller . co…" at bounding box center [441, 305] width 368 height 414
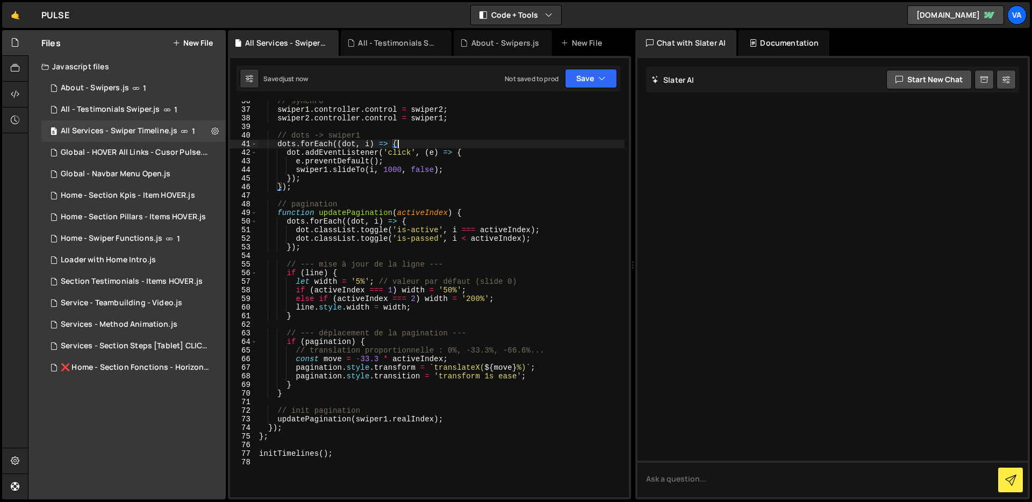
scroll to position [323, 0]
click at [206, 87] on div "1 About - Swipers.js 1" at bounding box center [133, 88] width 184 height 22
click at [212, 87] on icon at bounding box center [215, 88] width 8 height 10
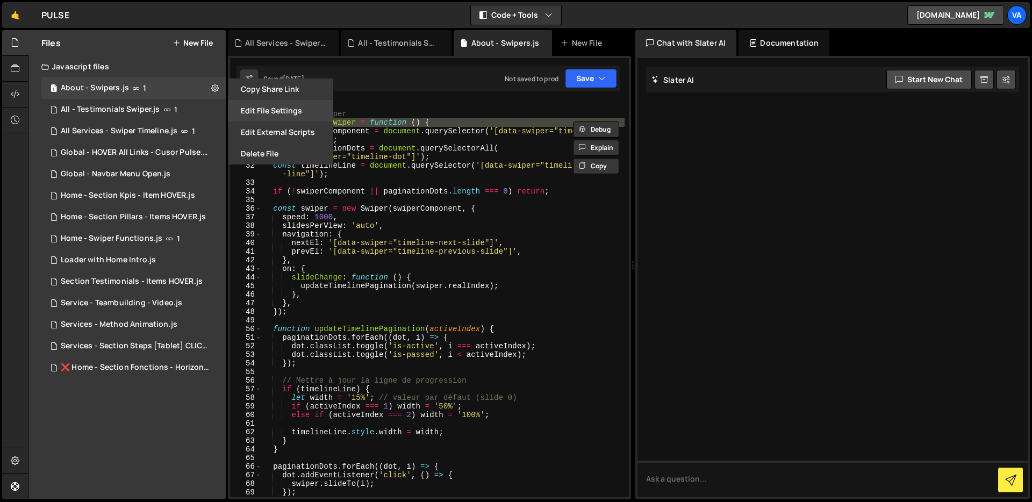
click at [266, 109] on button "Edit File Settings" at bounding box center [280, 111] width 105 height 22
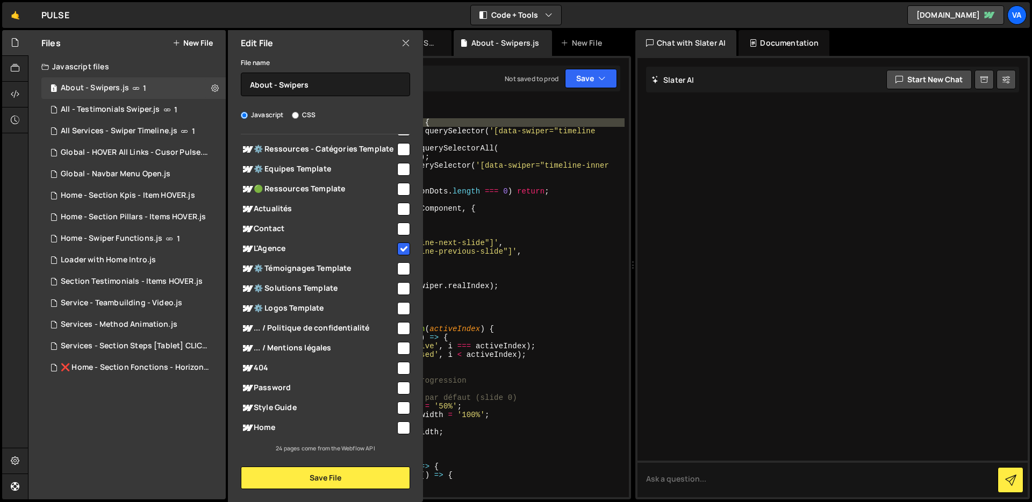
click at [397, 250] on input "checkbox" at bounding box center [403, 249] width 13 height 13
checkbox input "false"
click at [298, 483] on button "Save File" at bounding box center [325, 478] width 169 height 23
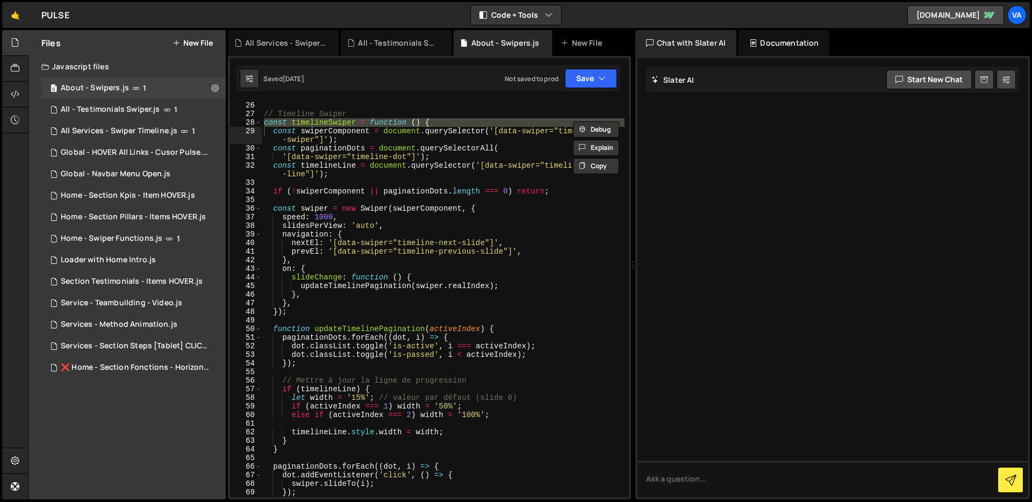
click at [504, 319] on div "// Timeline Swiper const timelineSwiper = function ( ) { const swiperComponent …" at bounding box center [443, 308] width 363 height 414
click at [479, 165] on div "// Timeline Swiper const timelineSwiper = function ( ) { const swiperComponent …" at bounding box center [443, 308] width 363 height 414
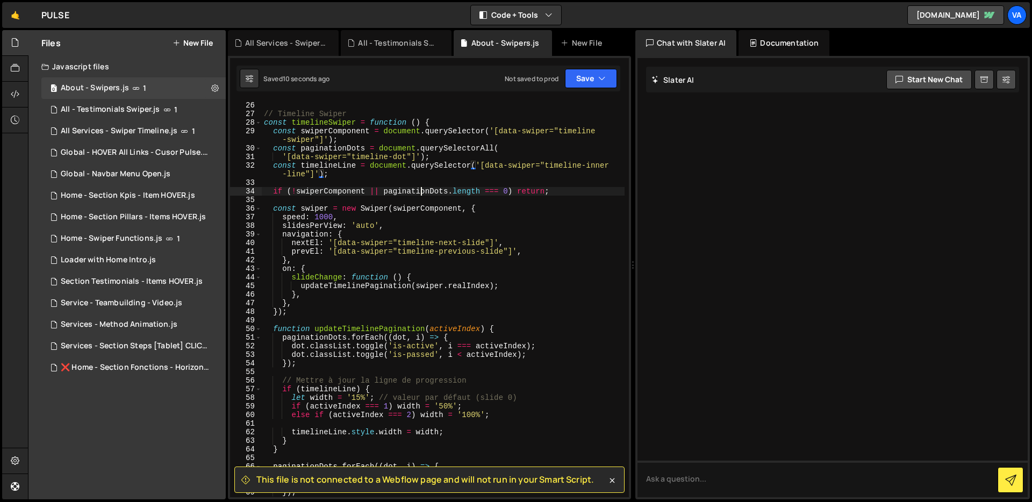
click at [421, 193] on div "// Timeline Swiper const timelineSwiper = function ( ) { const swiperComponent …" at bounding box center [443, 308] width 363 height 414
type textarea "if (!swiperComponent || paginationDots.length === 0) return;"
click at [136, 132] on div "All Services - Swiper Timeline.js" at bounding box center [119, 131] width 117 height 10
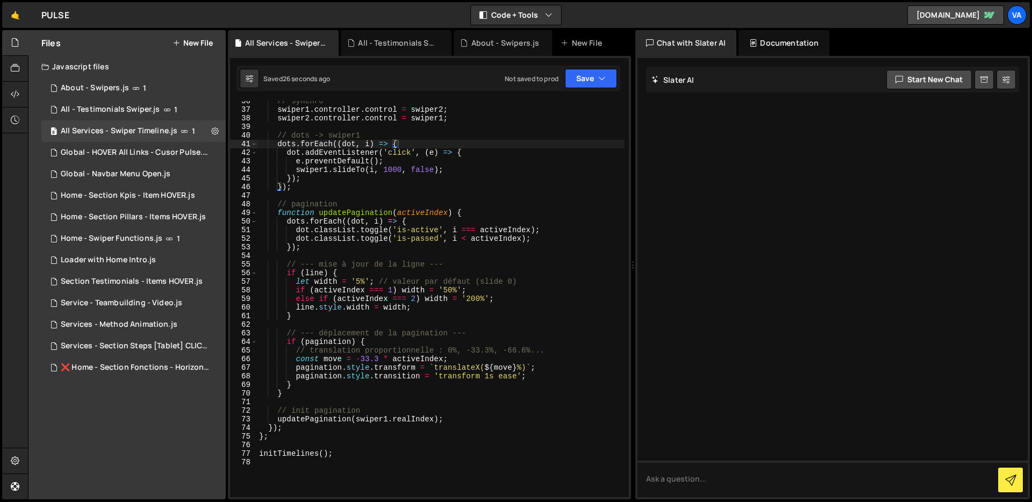
type textarea "swiper1.slideTo(i, 1000, false);"
click at [339, 170] on div "// synchro swiper1 . controller . control = swiper2 ; swiper2 . controller . co…" at bounding box center [441, 304] width 368 height 414
click at [591, 69] on button "Save" at bounding box center [591, 78] width 52 height 19
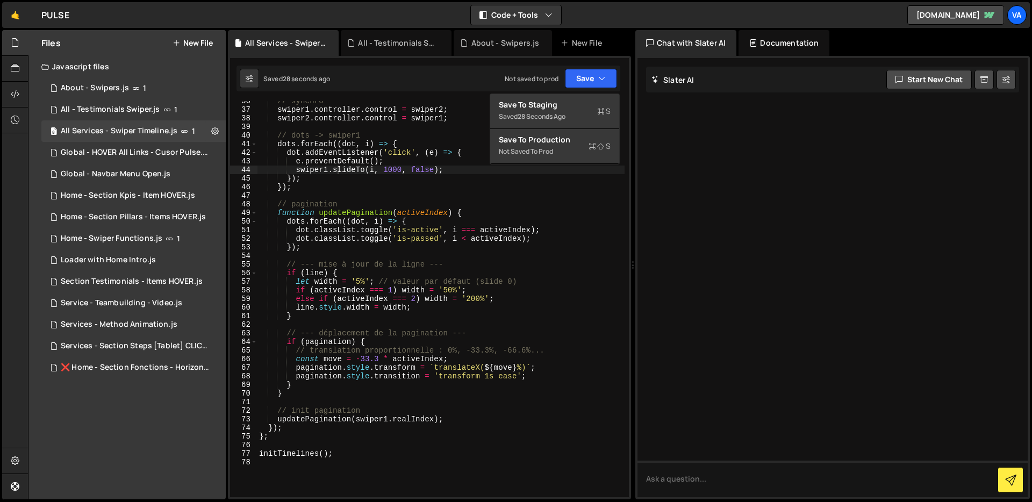
click at [575, 94] on div "Save to Staging S Saved 28 seconds ago Save to Production S Not saved to prod S…" at bounding box center [555, 129] width 130 height 71
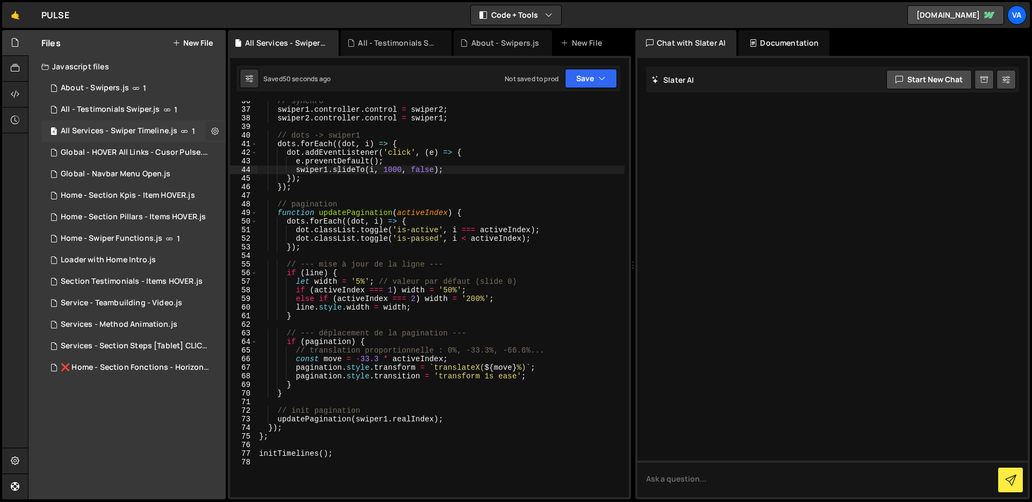
click at [216, 126] on icon at bounding box center [215, 131] width 8 height 10
type input "All Services - Swiper Timeline"
radio input "true"
checkbox input "true"
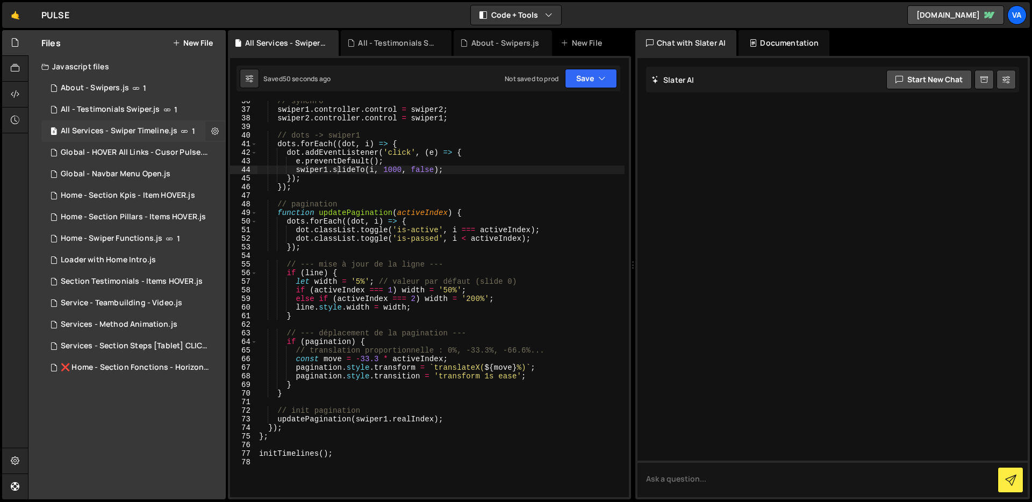
checkbox input "true"
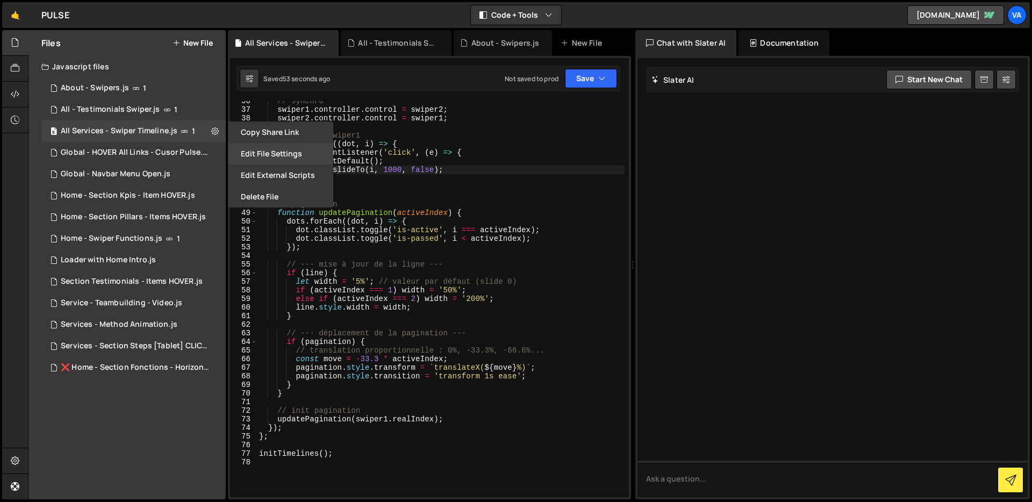
click at [265, 148] on button "Edit File Settings" at bounding box center [280, 154] width 105 height 22
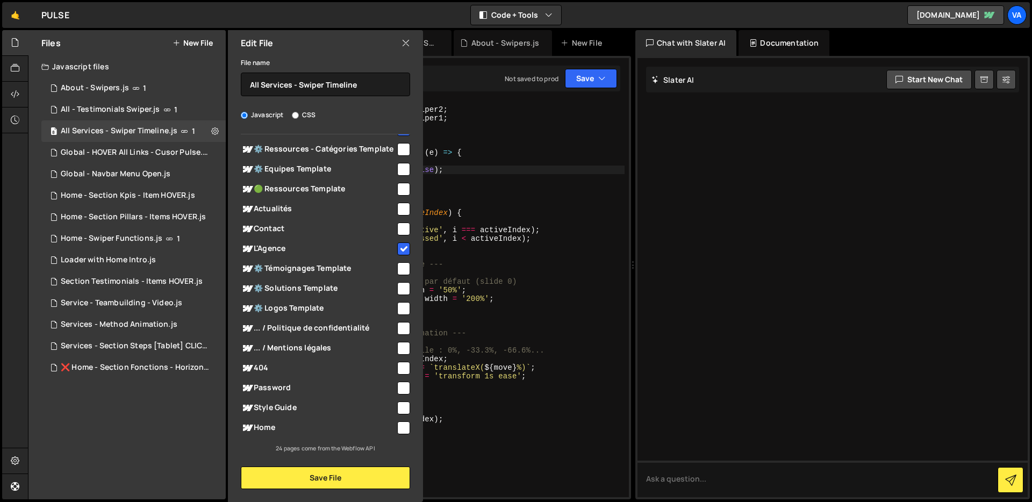
click at [399, 245] on input "checkbox" at bounding box center [403, 249] width 13 height 13
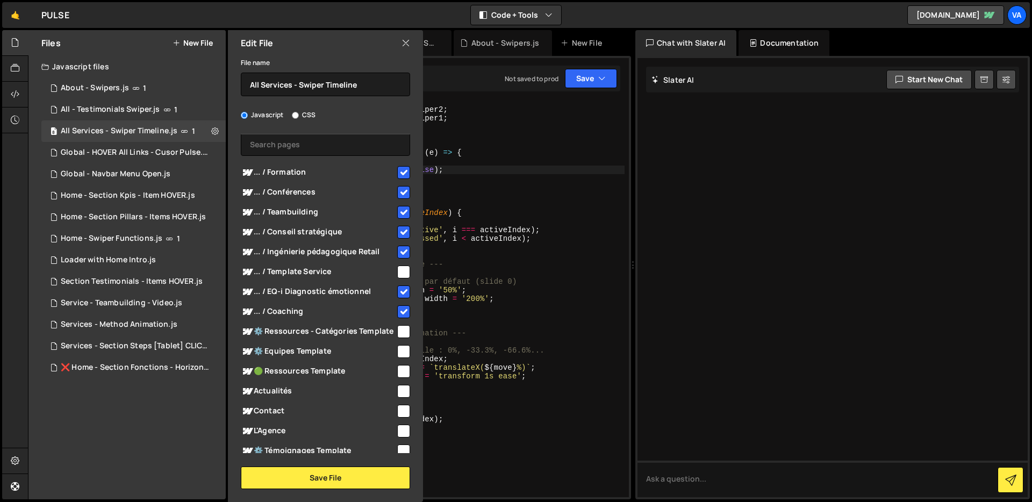
scroll to position [0, 0]
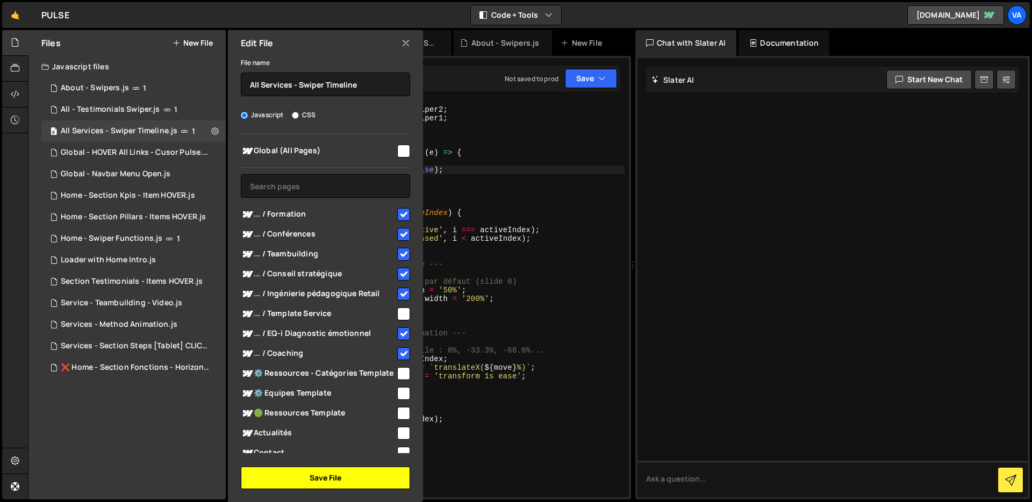
click at [306, 469] on button "Save File" at bounding box center [325, 478] width 169 height 23
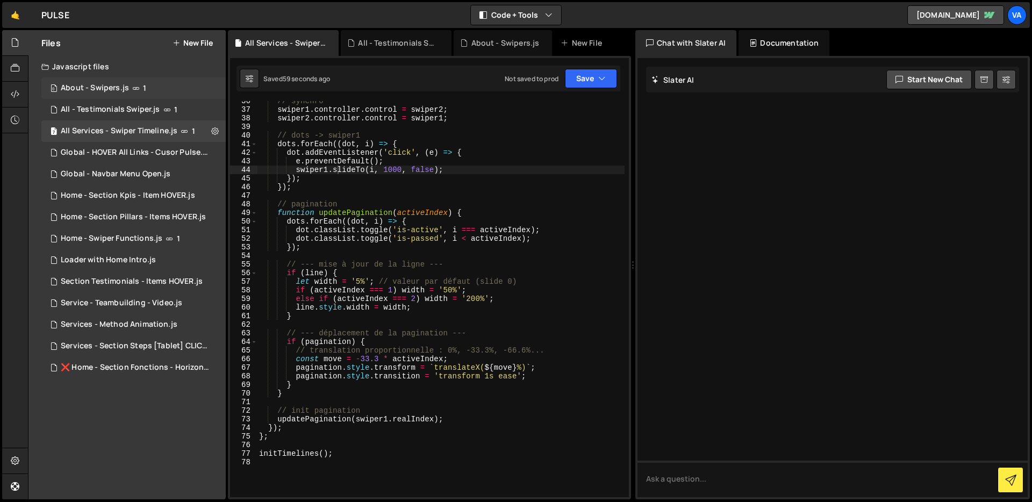
click at [216, 81] on div "0 About - Swipers.js 1" at bounding box center [133, 88] width 184 height 22
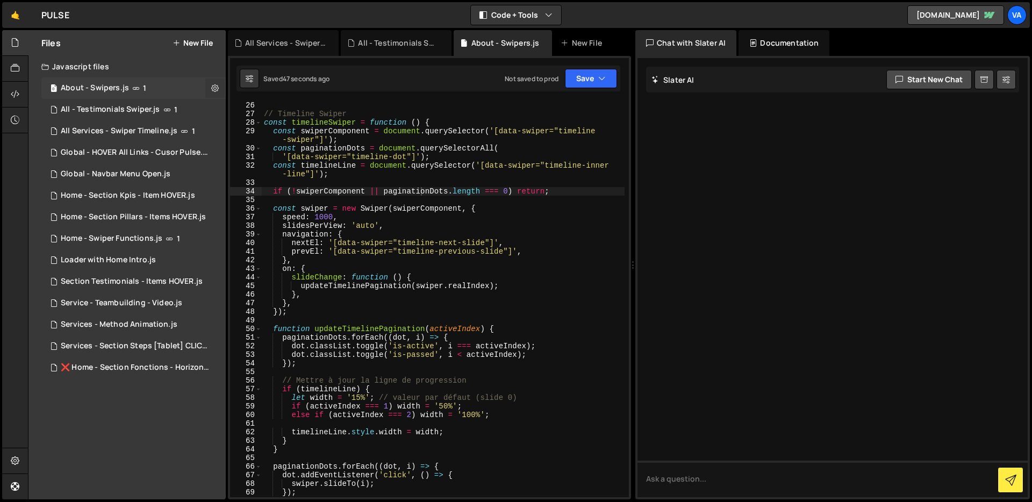
click at [216, 89] on icon at bounding box center [215, 88] width 8 height 10
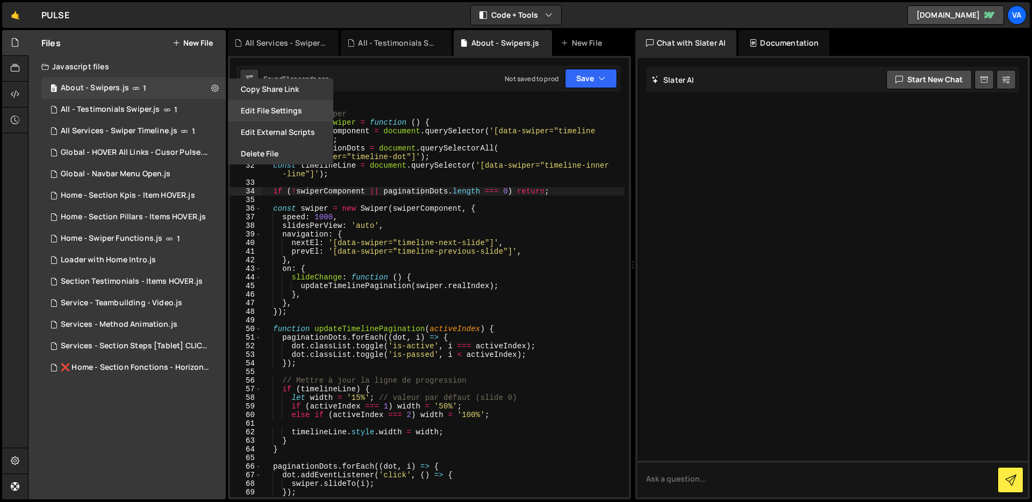
click at [291, 108] on button "Edit File Settings" at bounding box center [280, 111] width 105 height 22
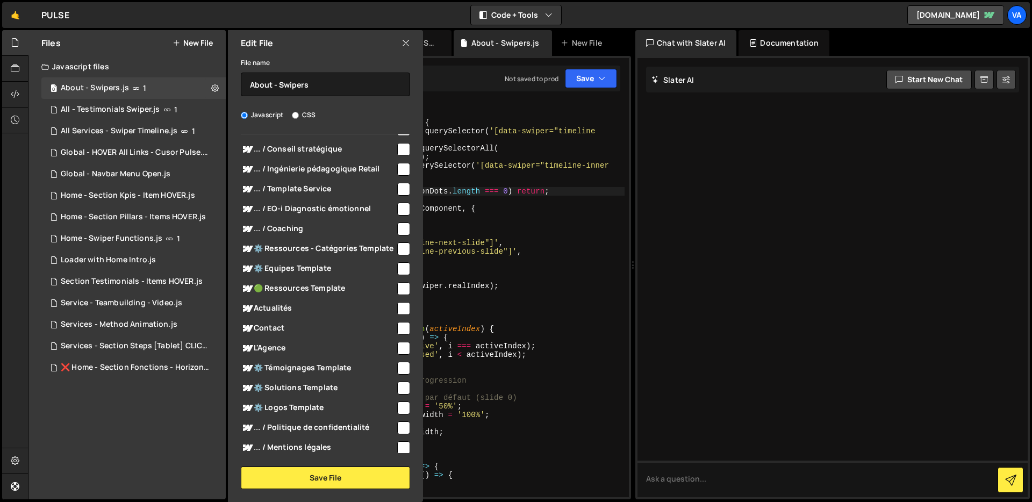
scroll to position [125, 0]
click at [390, 354] on span "L'Agence" at bounding box center [318, 347] width 155 height 13
checkbox input "true"
click at [339, 482] on button "Save File" at bounding box center [325, 478] width 169 height 23
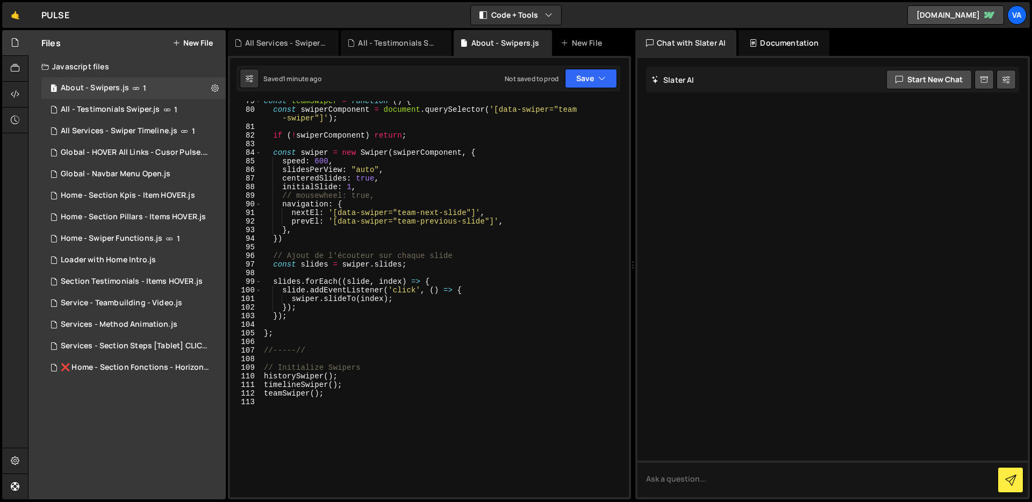
scroll to position [701, 0]
click at [397, 245] on div "const teamSwiper = function ( ) { const swiperComponent = document . querySelec…" at bounding box center [443, 304] width 363 height 414
click at [137, 126] on div "All Services - Swiper Timeline.js" at bounding box center [119, 131] width 117 height 10
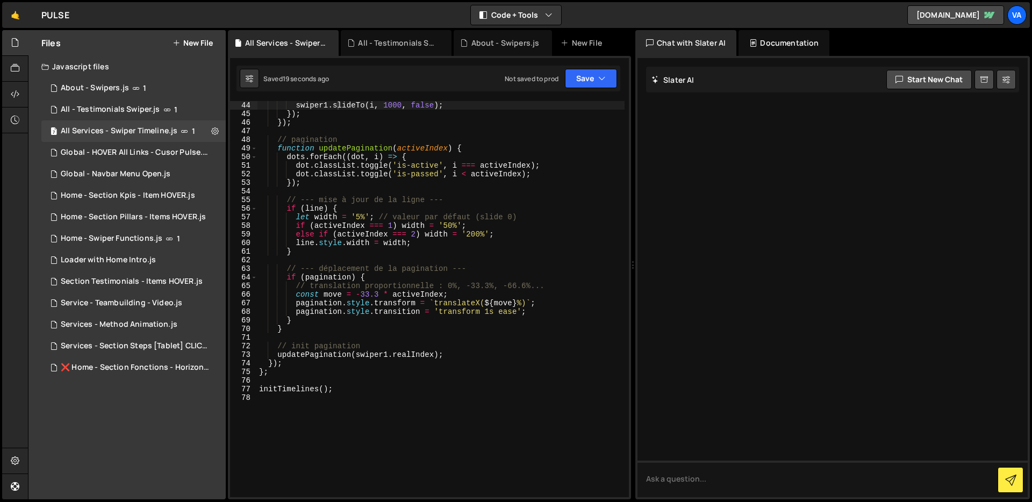
scroll to position [391, 0]
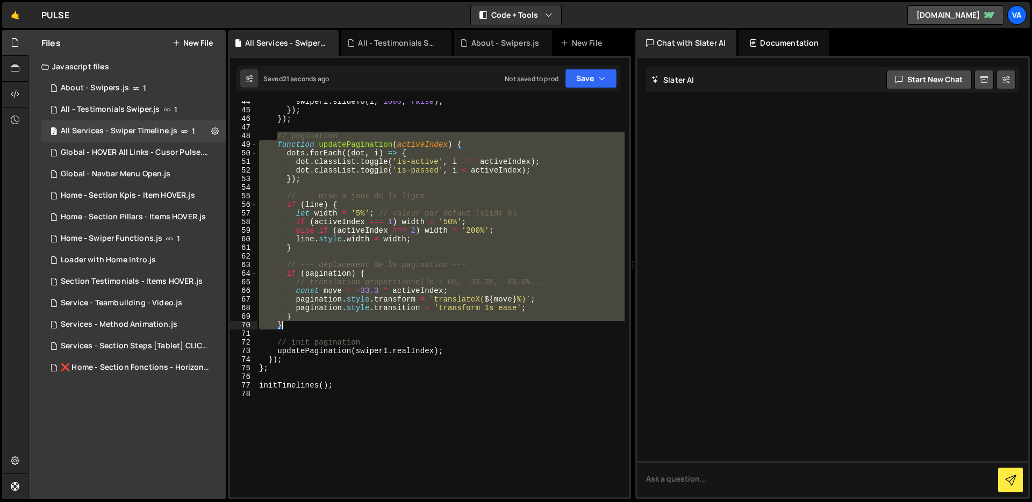
drag, startPoint x: 277, startPoint y: 134, endPoint x: 289, endPoint y: 326, distance: 192.3
click at [289, 326] on div "swiper1 . slideTo ( i , 1000 , false ) ; }) ; }) ; // pagination function updat…" at bounding box center [441, 304] width 368 height 414
type textarea "} }"
click at [118, 81] on div "1 About - Swipers.js 1" at bounding box center [133, 88] width 184 height 22
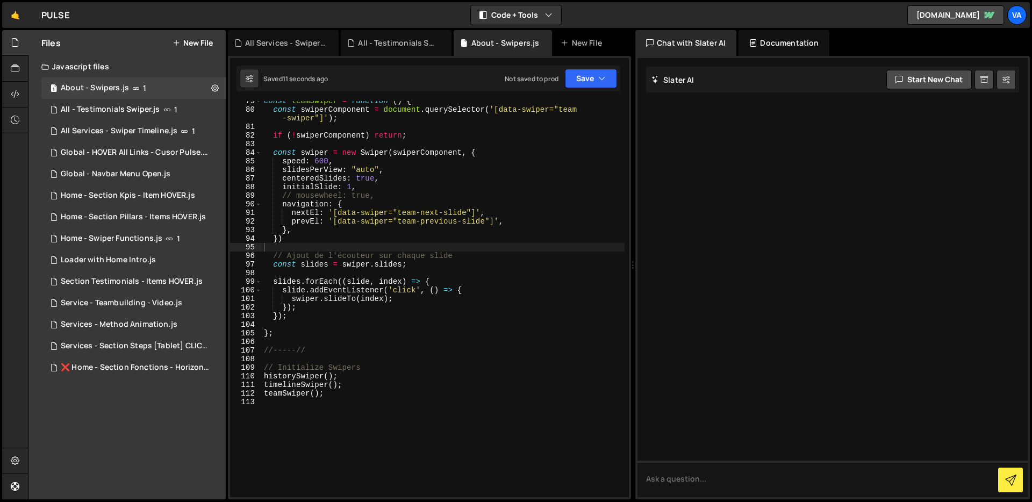
click at [305, 321] on div "const teamSwiper = function ( ) { const swiperComponent = document . querySelec…" at bounding box center [443, 304] width 363 height 414
click at [312, 314] on div "const teamSwiper = function ( ) { const swiperComponent = document . querySelec…" at bounding box center [443, 304] width 363 height 414
type textarea "});"
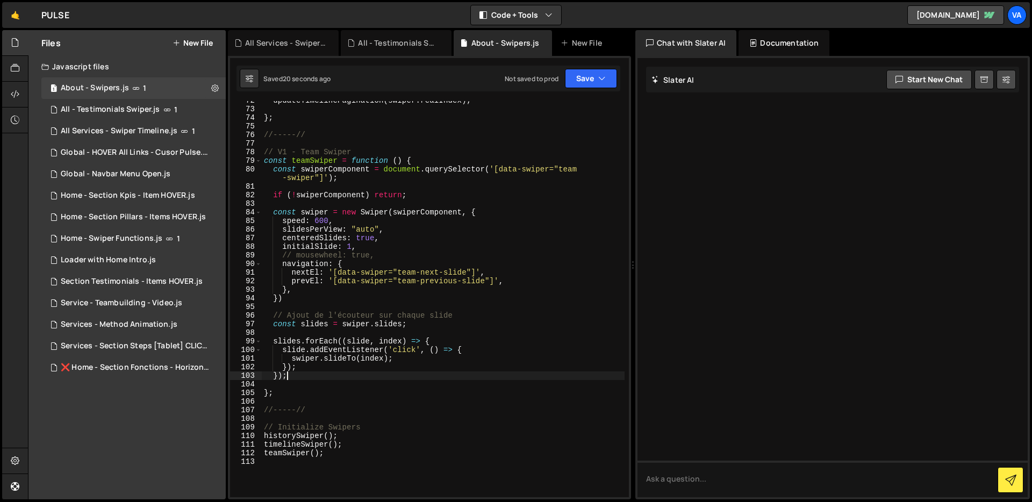
scroll to position [703, 0]
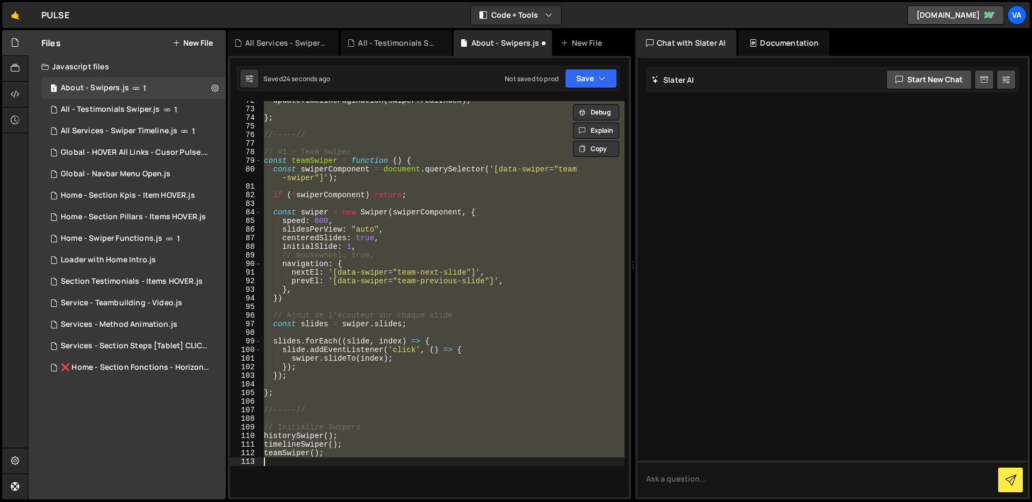
click at [380, 210] on div "updateTimelinePagination ( swiper . realIndex ) ; } ; //-----// // V1 - Team Sw…" at bounding box center [443, 299] width 363 height 396
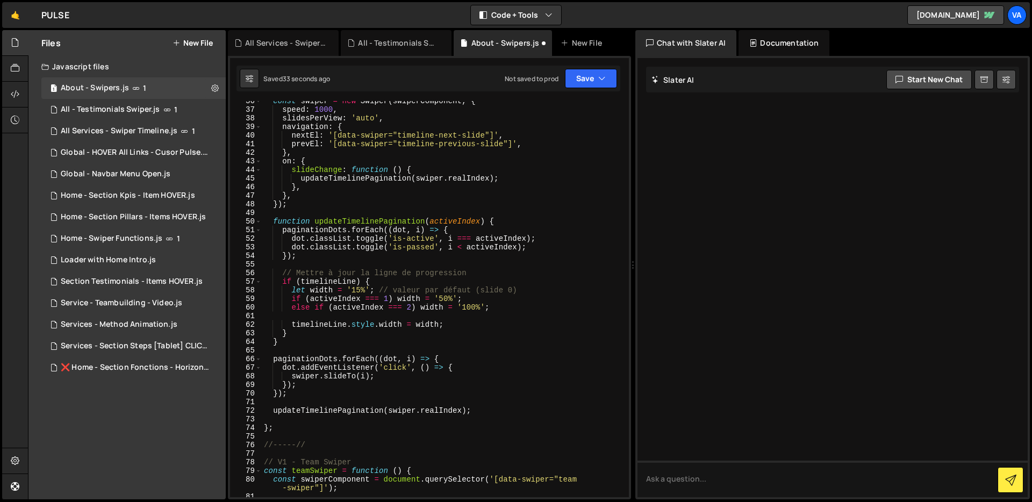
scroll to position [332, 0]
click at [293, 338] on div "const swiper = new Swiper ( swiperComponent , { speed : 1000 , slidesPerView : …" at bounding box center [443, 303] width 363 height 414
type textarea "}"
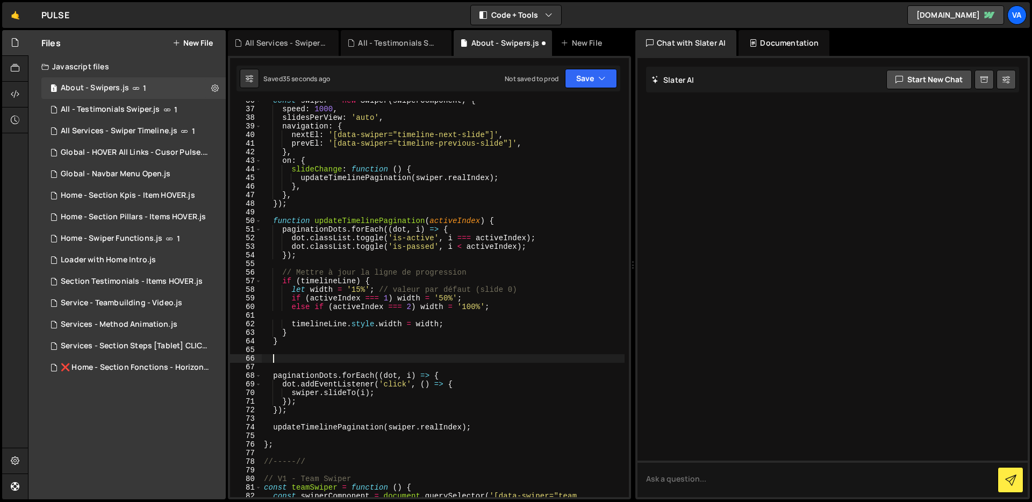
paste textarea "}"
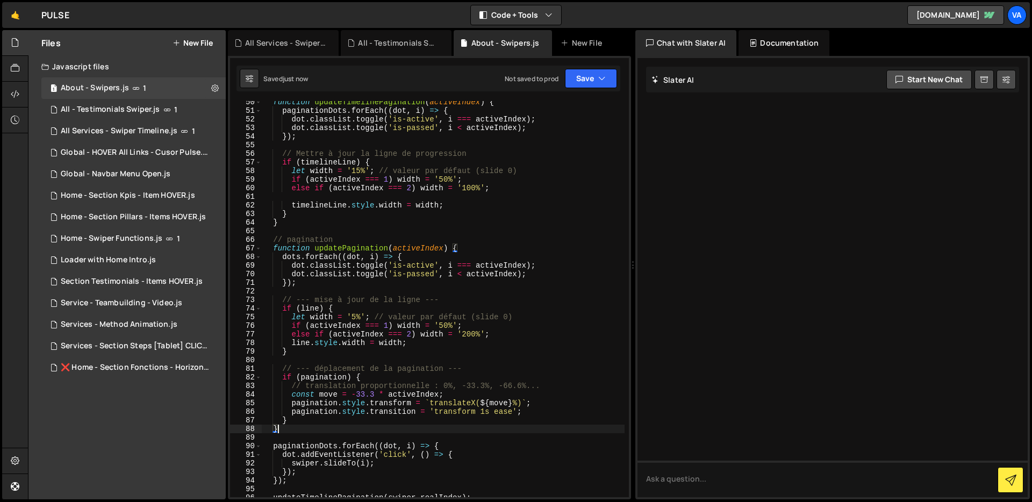
scroll to position [454, 0]
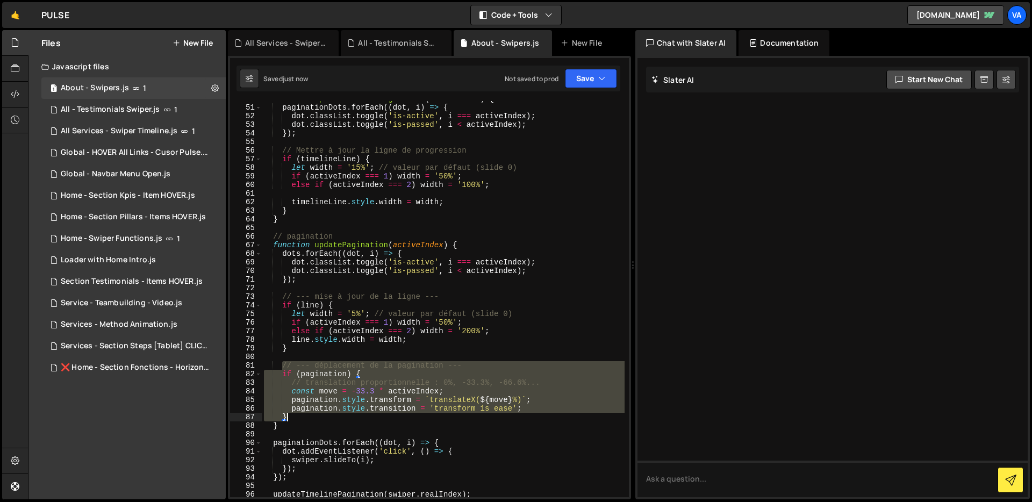
drag, startPoint x: 280, startPoint y: 365, endPoint x: 306, endPoint y: 417, distance: 58.7
click at [306, 417] on div "function updateTimelinePagination ( activeIndex ) { paginationDots . forEach ((…" at bounding box center [443, 302] width 363 height 414
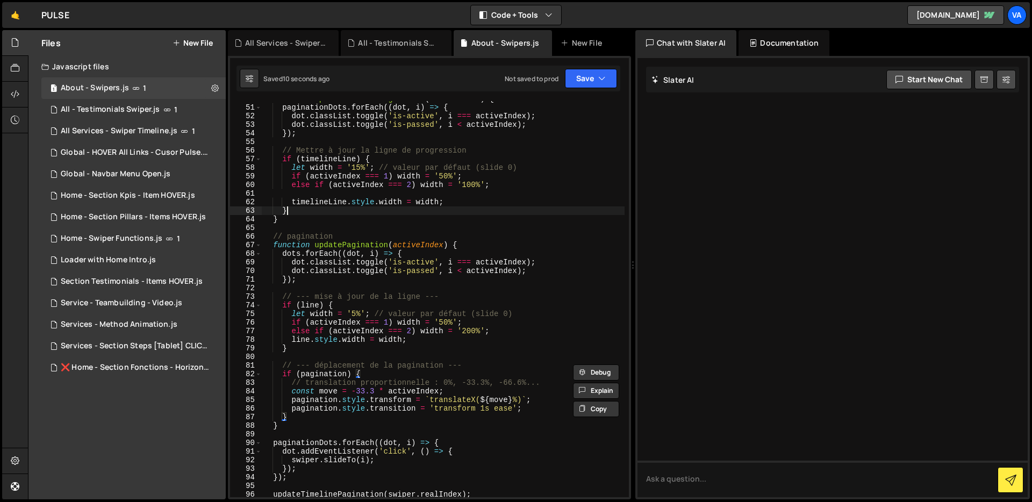
click at [296, 208] on div "function updateTimelinePagination ( activeIndex ) { paginationDots . forEach ((…" at bounding box center [443, 302] width 363 height 414
type textarea "}"
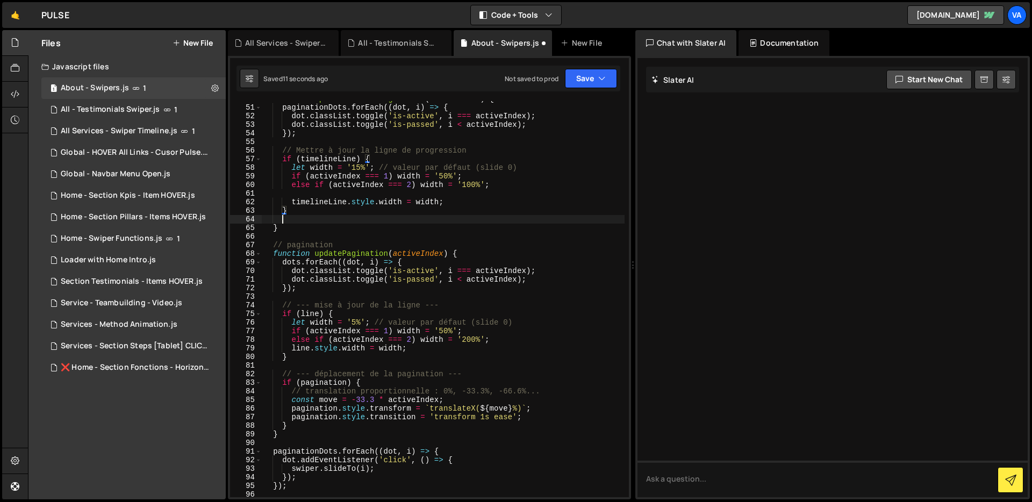
scroll to position [0, 1]
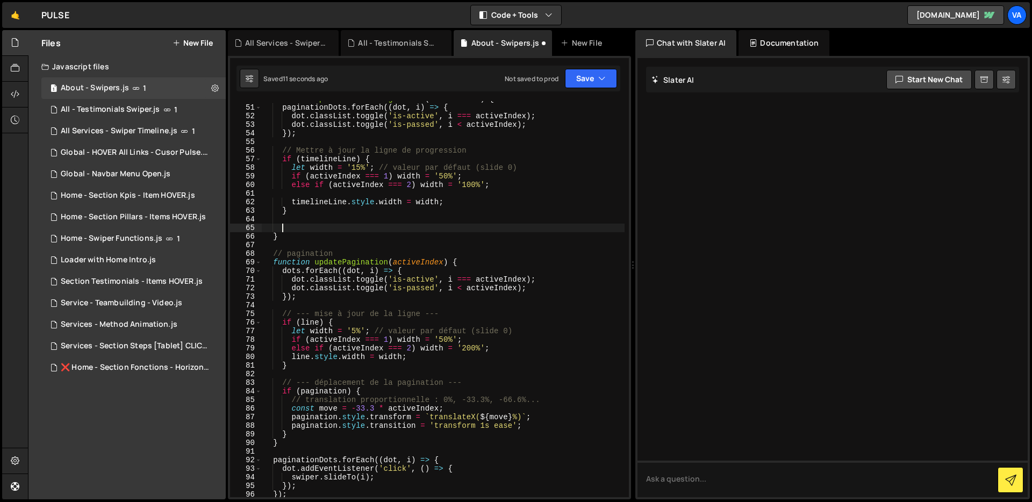
paste textarea "}"
type textarea "}"
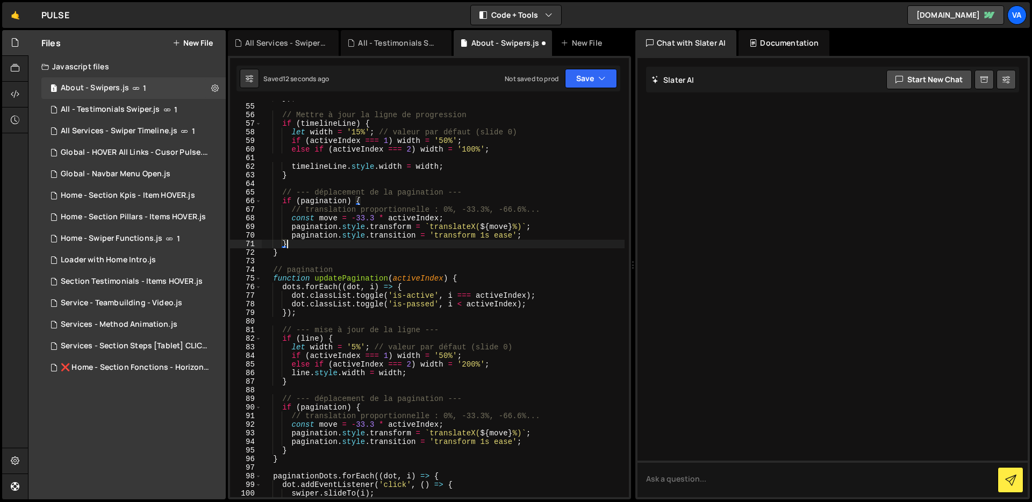
scroll to position [493, 0]
click at [314, 257] on div "// Mettre à jour la ligne de progression if ( timelineLine ) { let width = '15%…" at bounding box center [443, 306] width 363 height 414
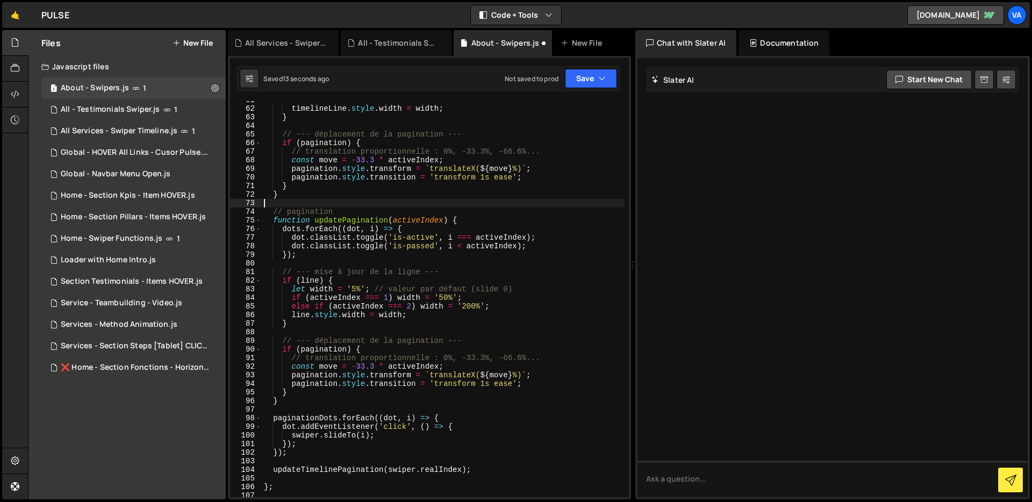
scroll to position [547, 0]
click at [293, 401] on div "timelineLine . style . width = width ; } // --- déplacement de la pagination --…" at bounding box center [443, 303] width 363 height 414
type textarea "} }"
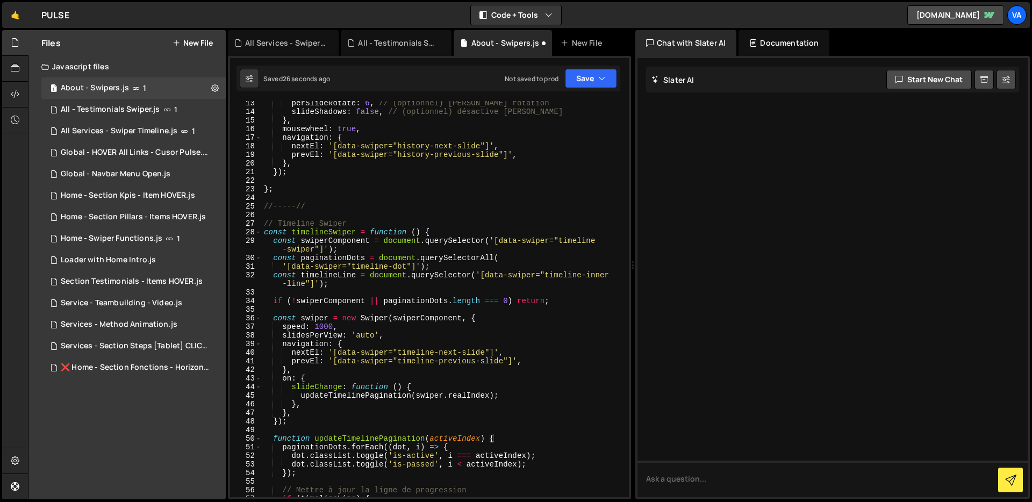
scroll to position [109, 0]
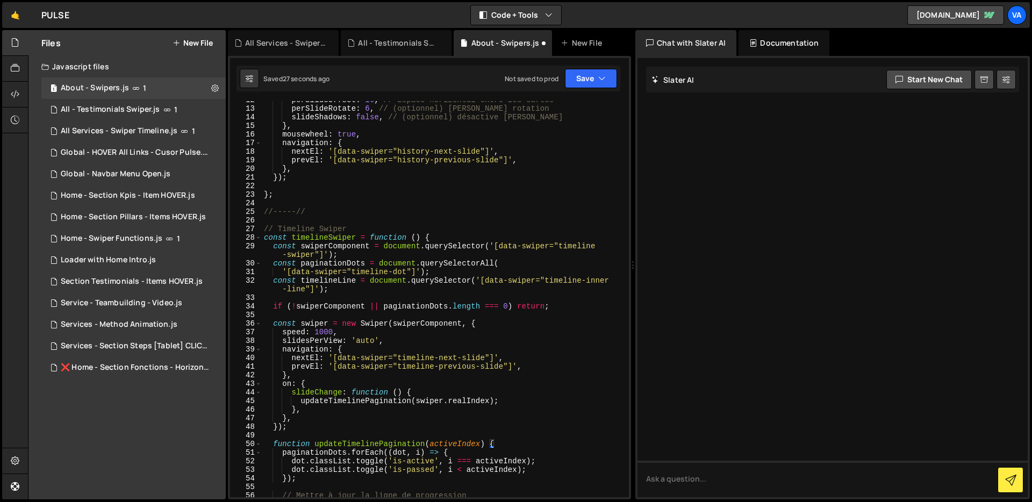
click at [341, 293] on div "perSlideOffset : 16 , // Espace horizontal entre les cartes perSlideRotate : 6 …" at bounding box center [443, 303] width 363 height 414
type textarea "const timelineLine = document.querySelector('[data-swiper="timeline-inner-line"…"
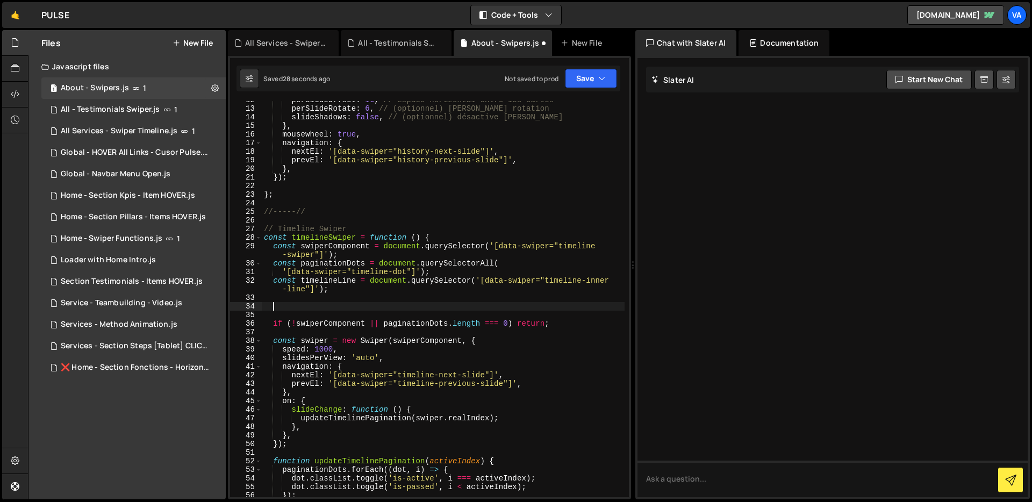
paste textarea
click at [410, 300] on div "perSlideOffset : 16 , // Espace horizontal entre les cartes perSlideRotate : 6 …" at bounding box center [443, 303] width 363 height 414
click at [336, 309] on div "perSlideOffset : 16 , // Espace horizontal entre les cartes perSlideRotate : 6 …" at bounding box center [443, 303] width 363 height 414
type textarea "const pagination = wrap.querySelector('[data-swiper="pagination"]');"
click at [336, 309] on div "perSlideOffset : 16 , // Espace horizontal entre les cartes perSlideRotate : 6 …" at bounding box center [443, 303] width 363 height 414
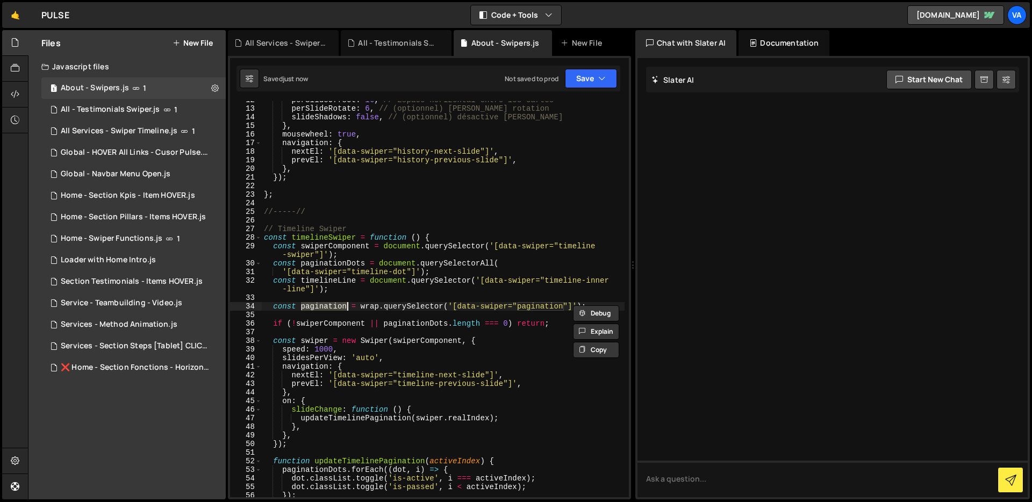
click at [380, 294] on div "perSlideOffset : 16 , // Espace horizontal entre les cartes perSlideRotate : 6 …" at bounding box center [443, 303] width 363 height 414
click at [375, 309] on div "perSlideOffset : 16 , // Espace horizontal entre les cartes perSlideRotate : 6 …" at bounding box center [443, 303] width 363 height 414
click at [395, 266] on div "perSlideOffset : 16 , // Espace horizontal entre les cartes perSlideRotate : 6 …" at bounding box center [443, 303] width 363 height 414
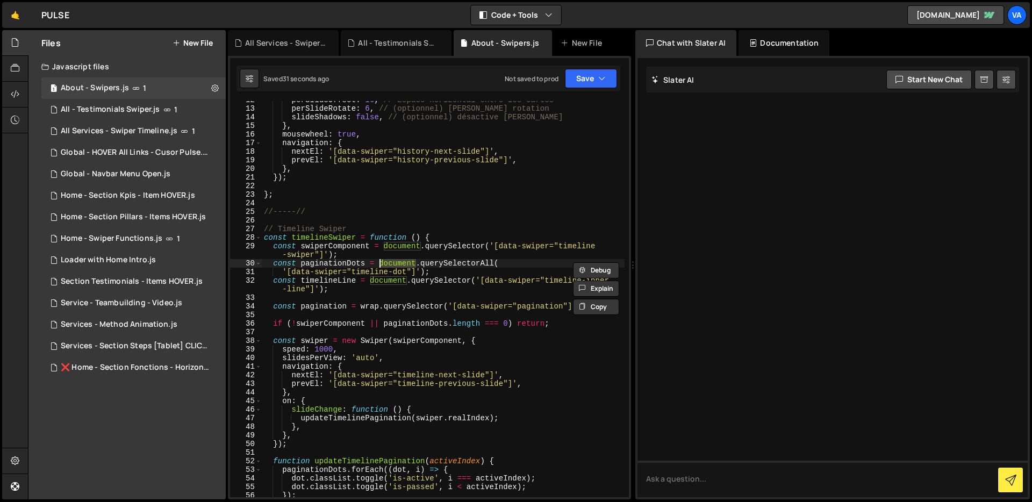
click at [370, 306] on div "perSlideOffset : 16 , // Espace horizontal entre les cartes perSlideRotate : 6 …" at bounding box center [443, 303] width 363 height 414
paste textarea "document"
type textarea "const pagination = document.querySelector('[data-swiper="pagination"]');"
click at [395, 296] on div "perSlideOffset : 16 , // Espace horizontal entre les cartes perSlideRotate : 6 …" at bounding box center [443, 303] width 363 height 414
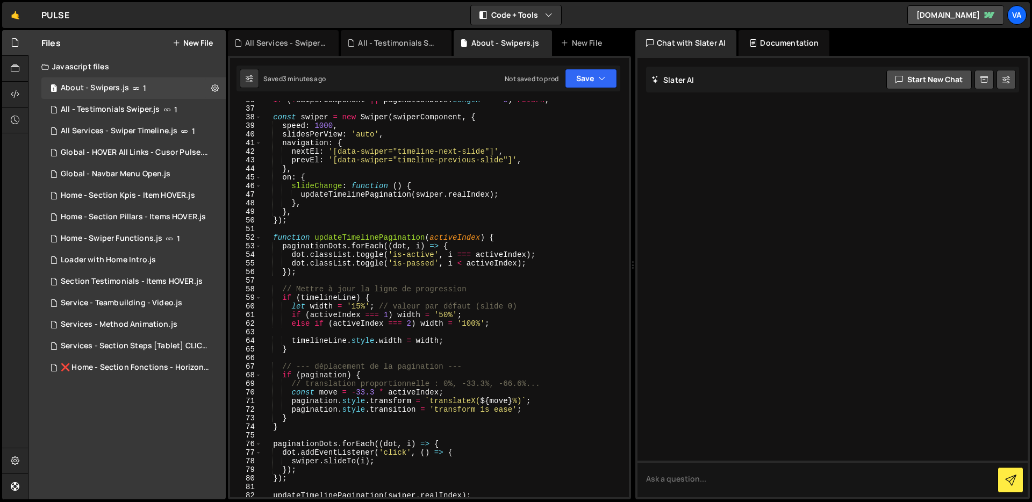
scroll to position [333, 0]
click at [471, 320] on div "if ( ! swiperComponent || paginationDots . length === 0 ) return ; const swiper…" at bounding box center [443, 302] width 363 height 414
click at [361, 308] on div "if ( ! swiperComponent || paginationDots . length === 0 ) return ; const swiper…" at bounding box center [443, 302] width 363 height 414
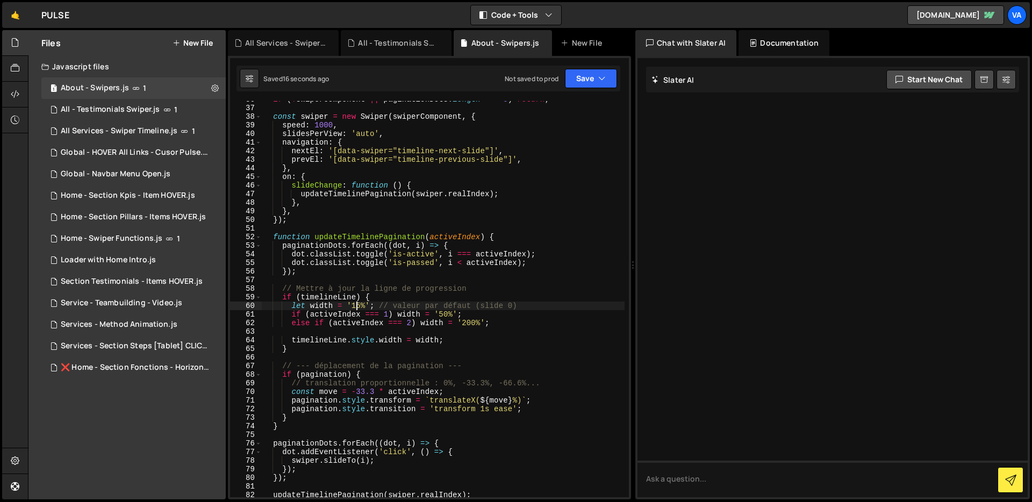
type textarea "let width = '5%'; // valeur par défaut (slide 0)"
click at [593, 93] on div "1 Type cmd + s to save your Javascript file. הההההההההההההההההההההההההההההההההה…" at bounding box center [429, 278] width 403 height 444
click at [592, 82] on button "Save" at bounding box center [591, 78] width 52 height 19
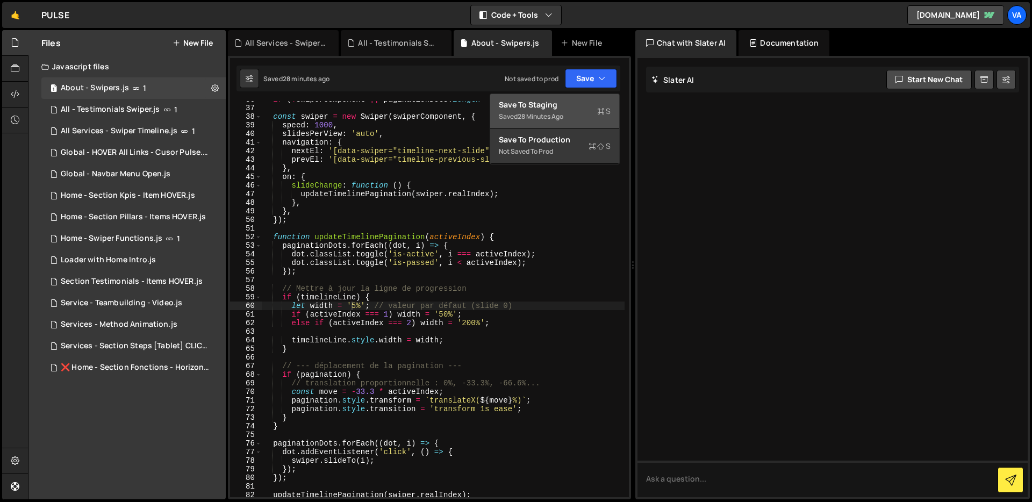
click at [580, 110] on button "Save to Staging S Saved 28 minutes ago" at bounding box center [554, 111] width 129 height 35
